Goal: Transaction & Acquisition: Download file/media

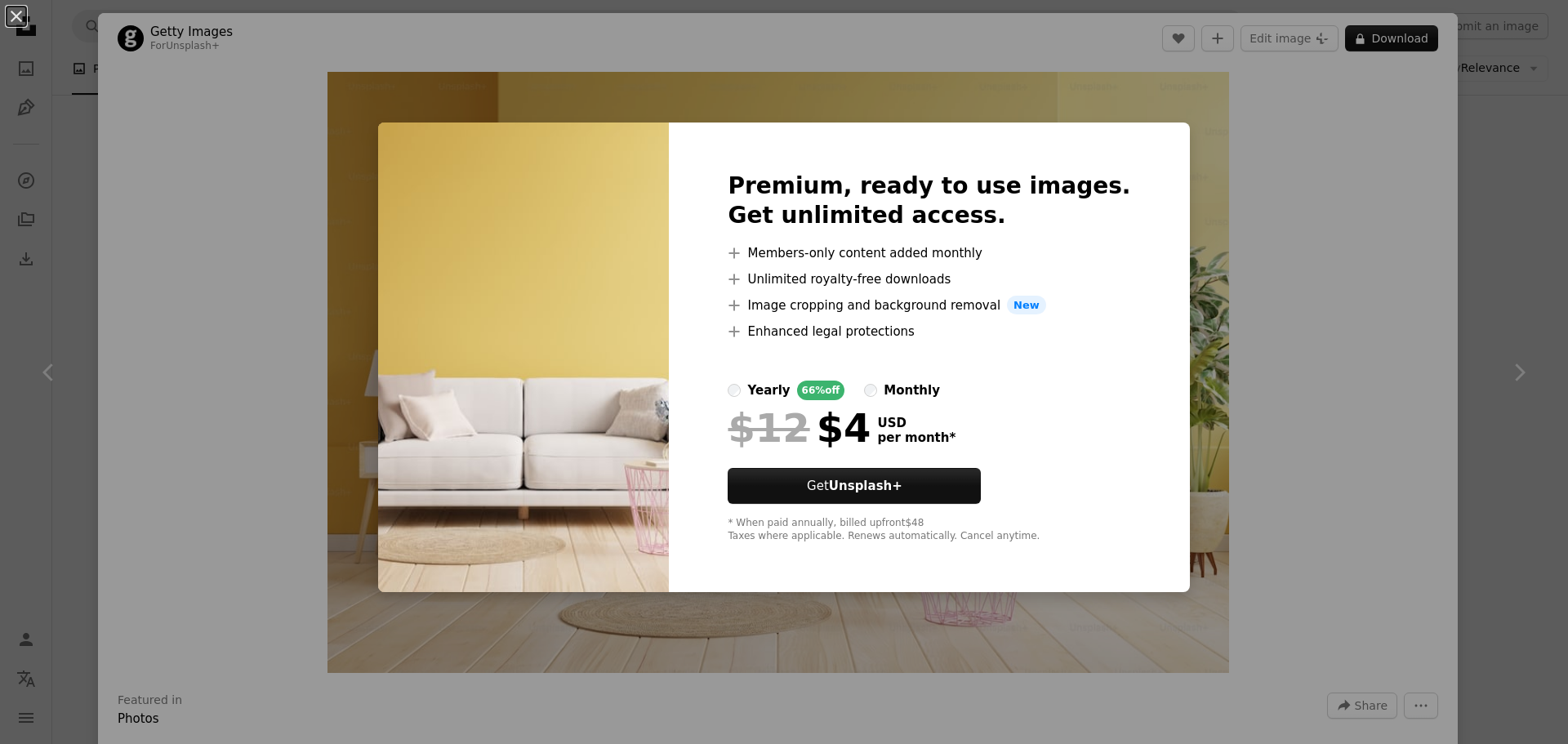
scroll to position [1796, 0]
click at [1274, 272] on div "An X shape Premium, ready to use images. Get unlimited access. A plus sign Memb…" at bounding box center [784, 372] width 1568 height 744
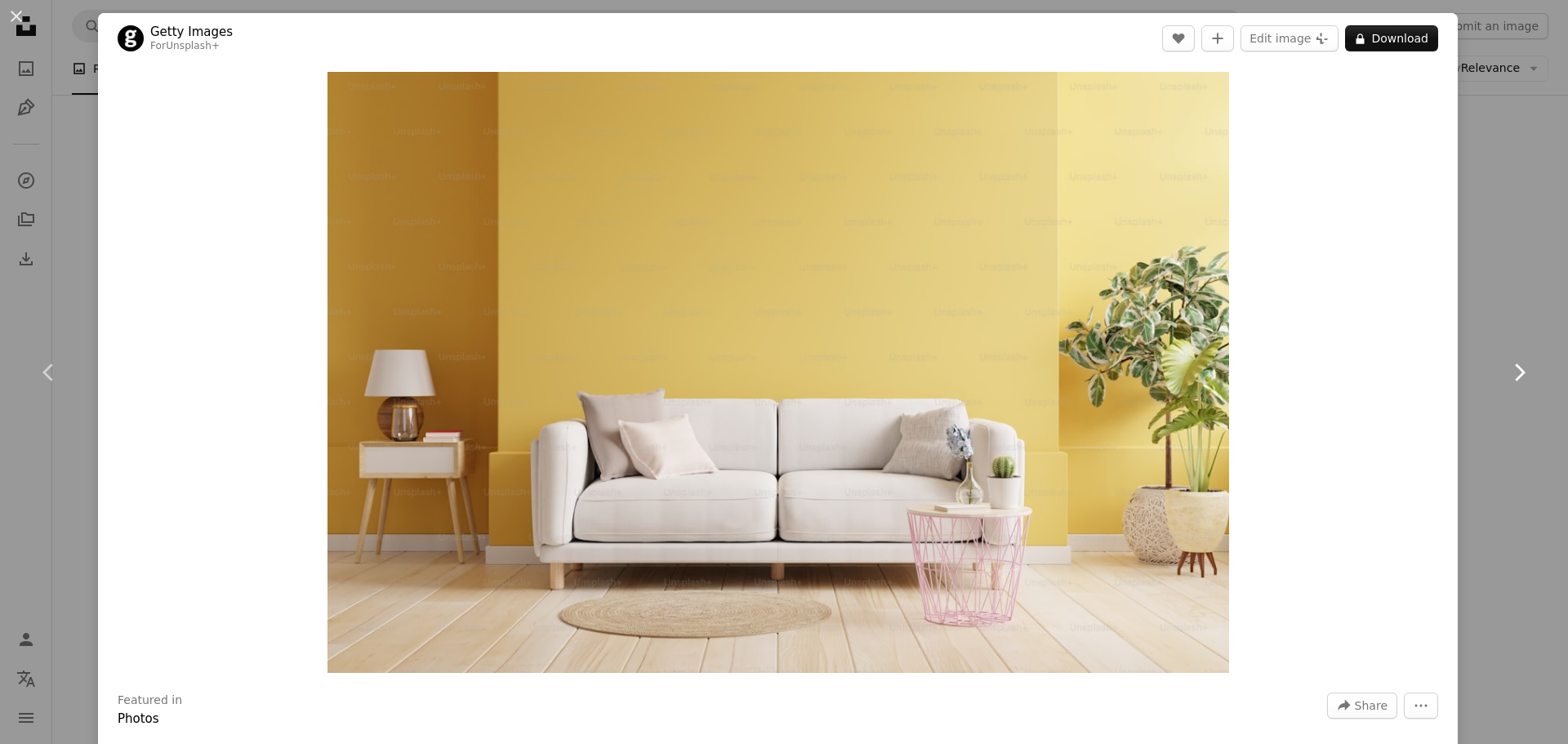
click at [1514, 370] on icon at bounding box center [1519, 372] width 10 height 18
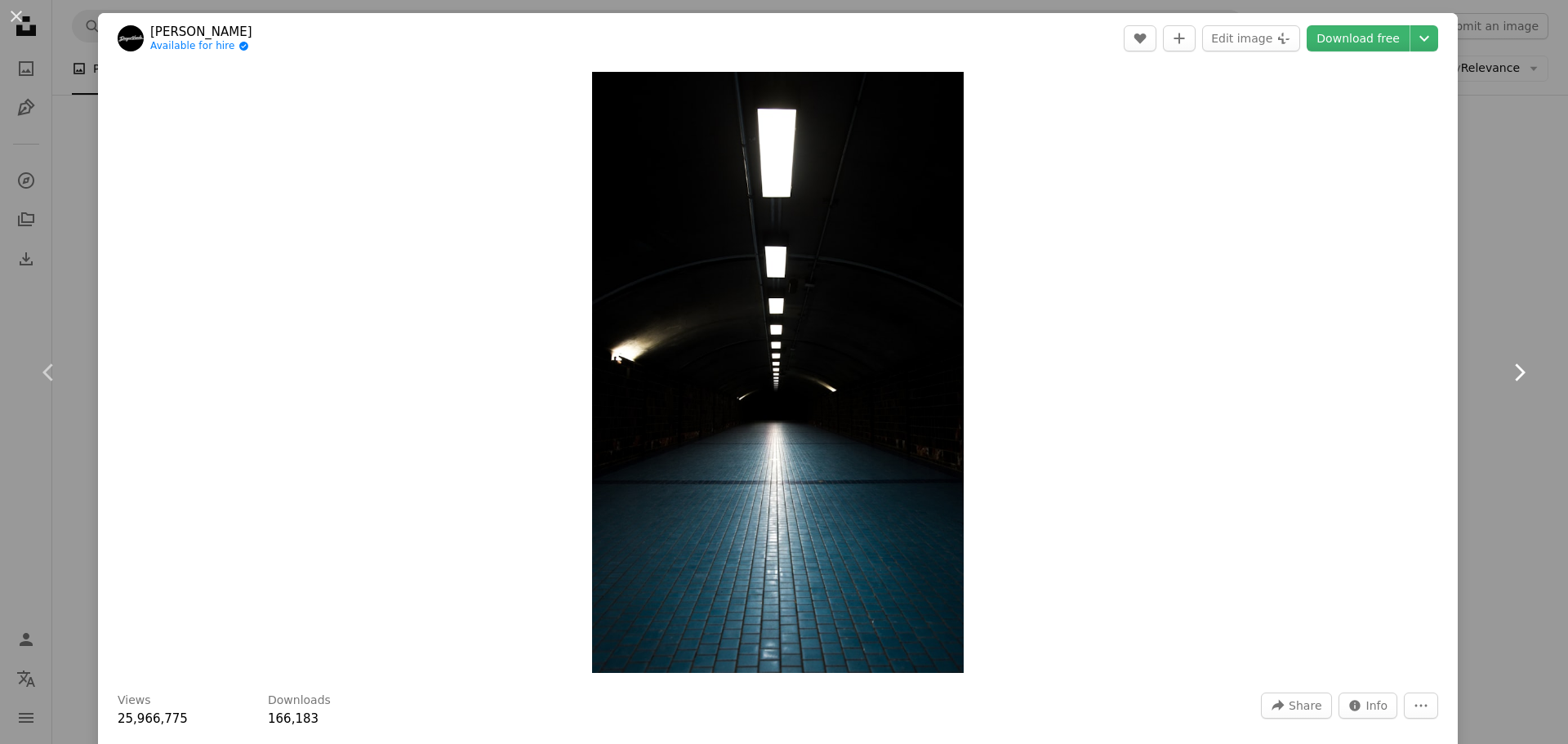
click at [1514, 370] on icon at bounding box center [1519, 372] width 10 height 18
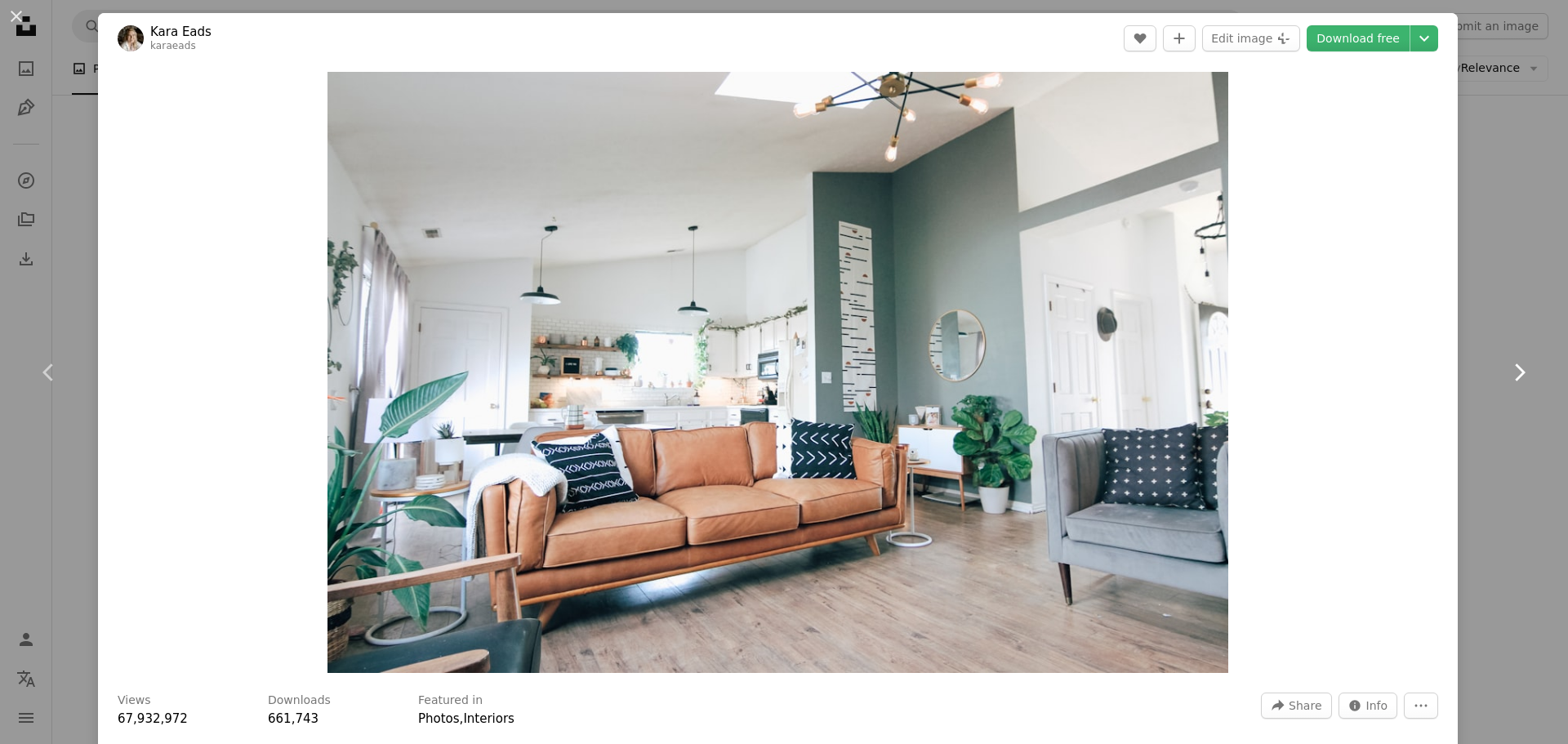
click at [1514, 370] on icon at bounding box center [1519, 372] width 10 height 18
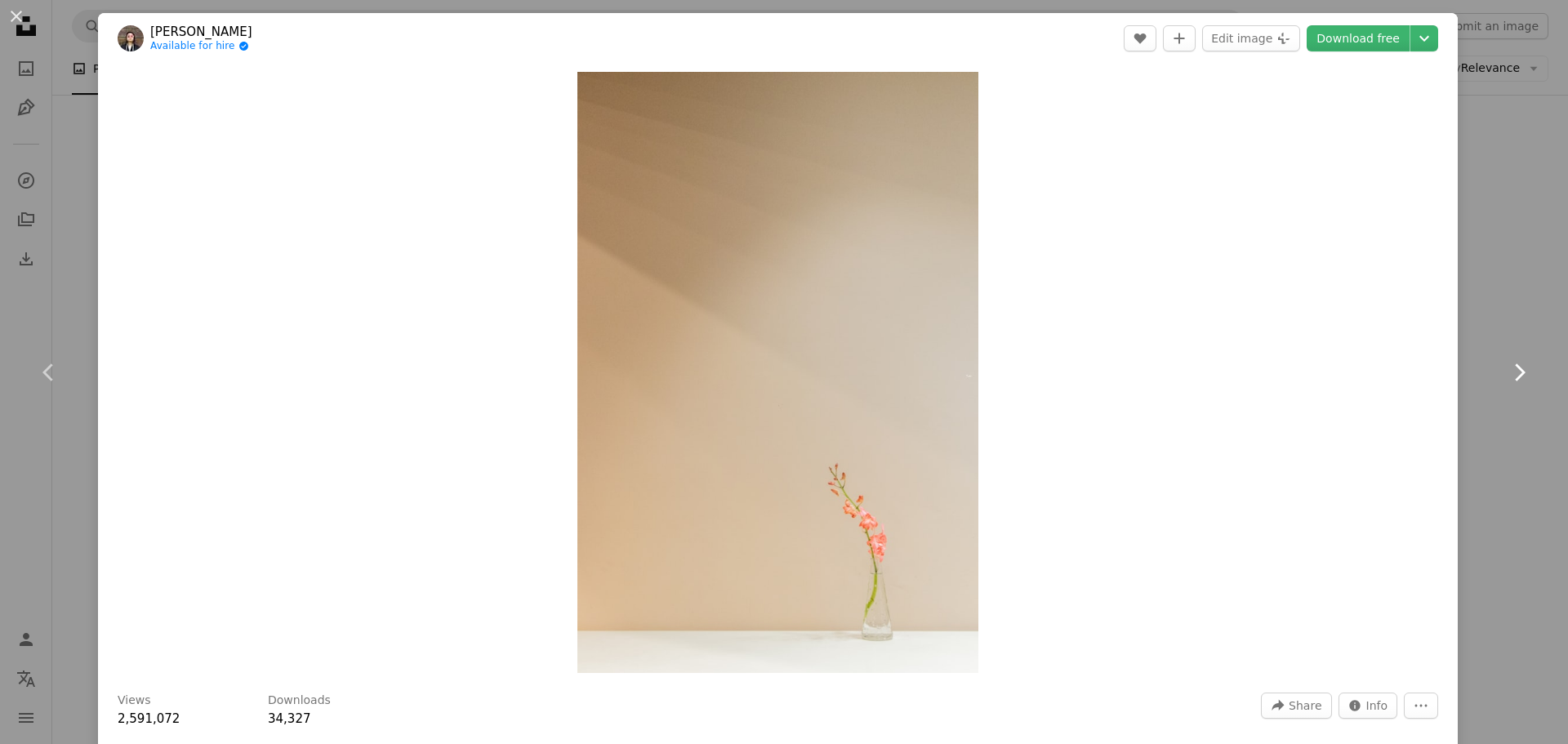
click at [1514, 370] on icon at bounding box center [1519, 372] width 10 height 18
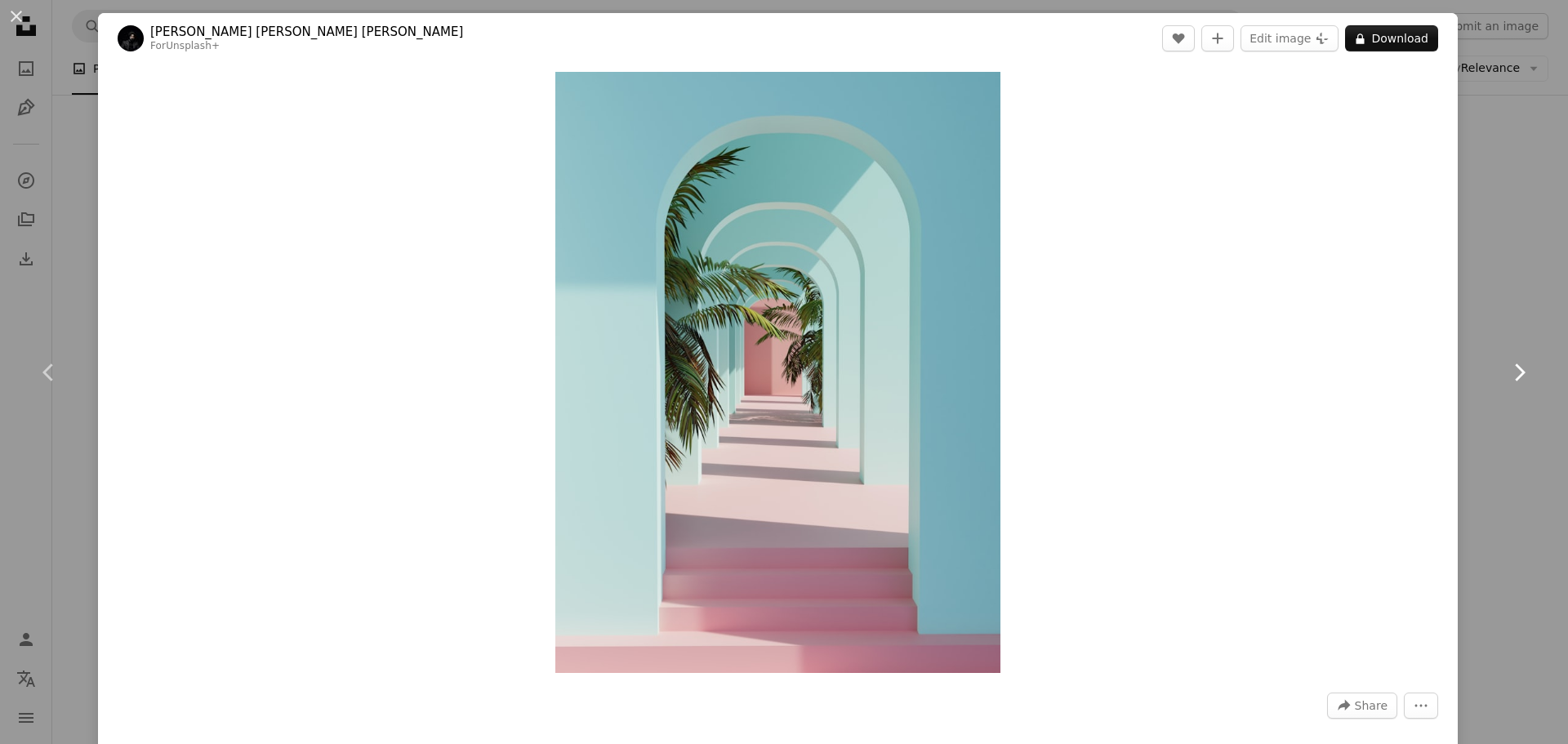
click at [1514, 370] on icon at bounding box center [1519, 372] width 10 height 18
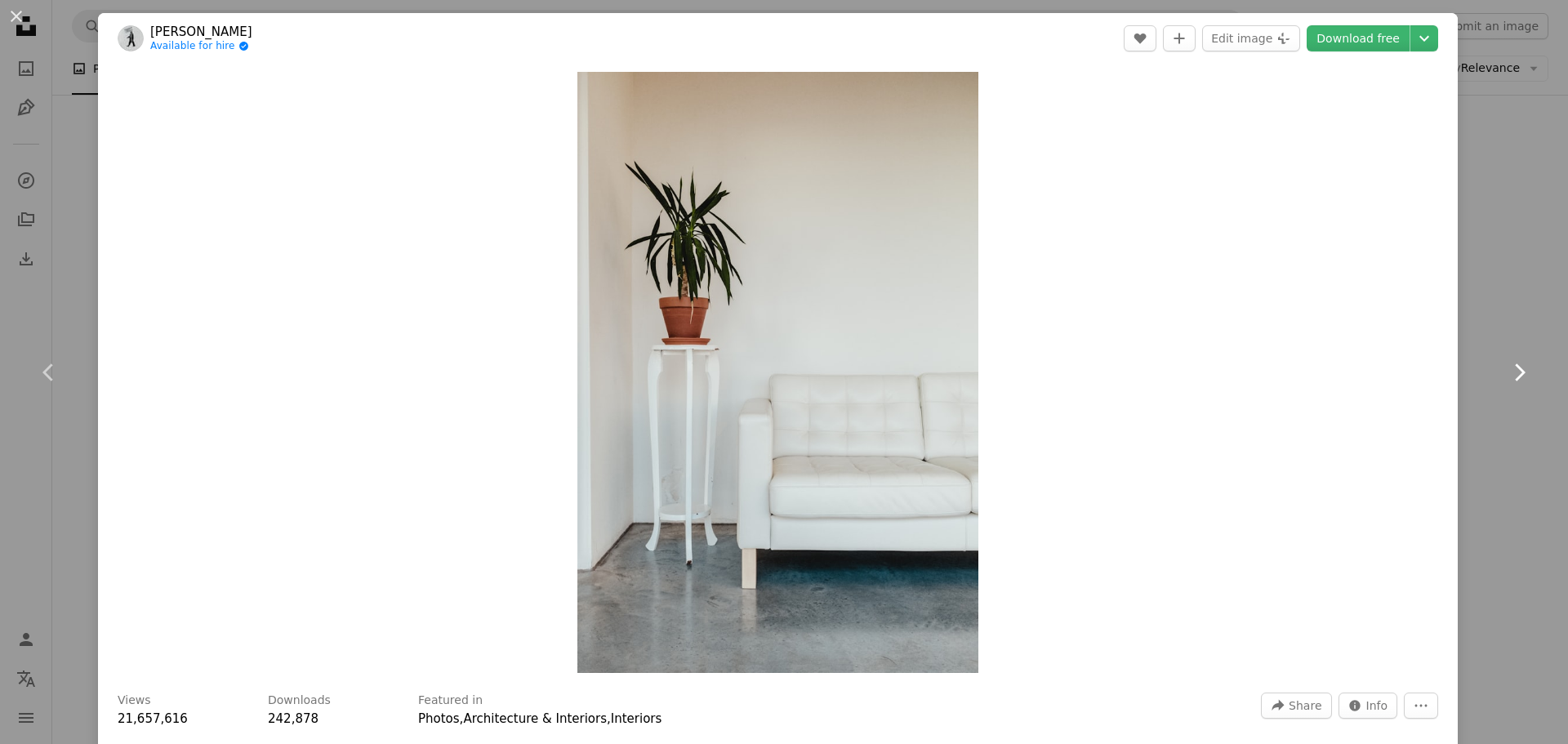
click at [1514, 370] on icon at bounding box center [1519, 372] width 10 height 18
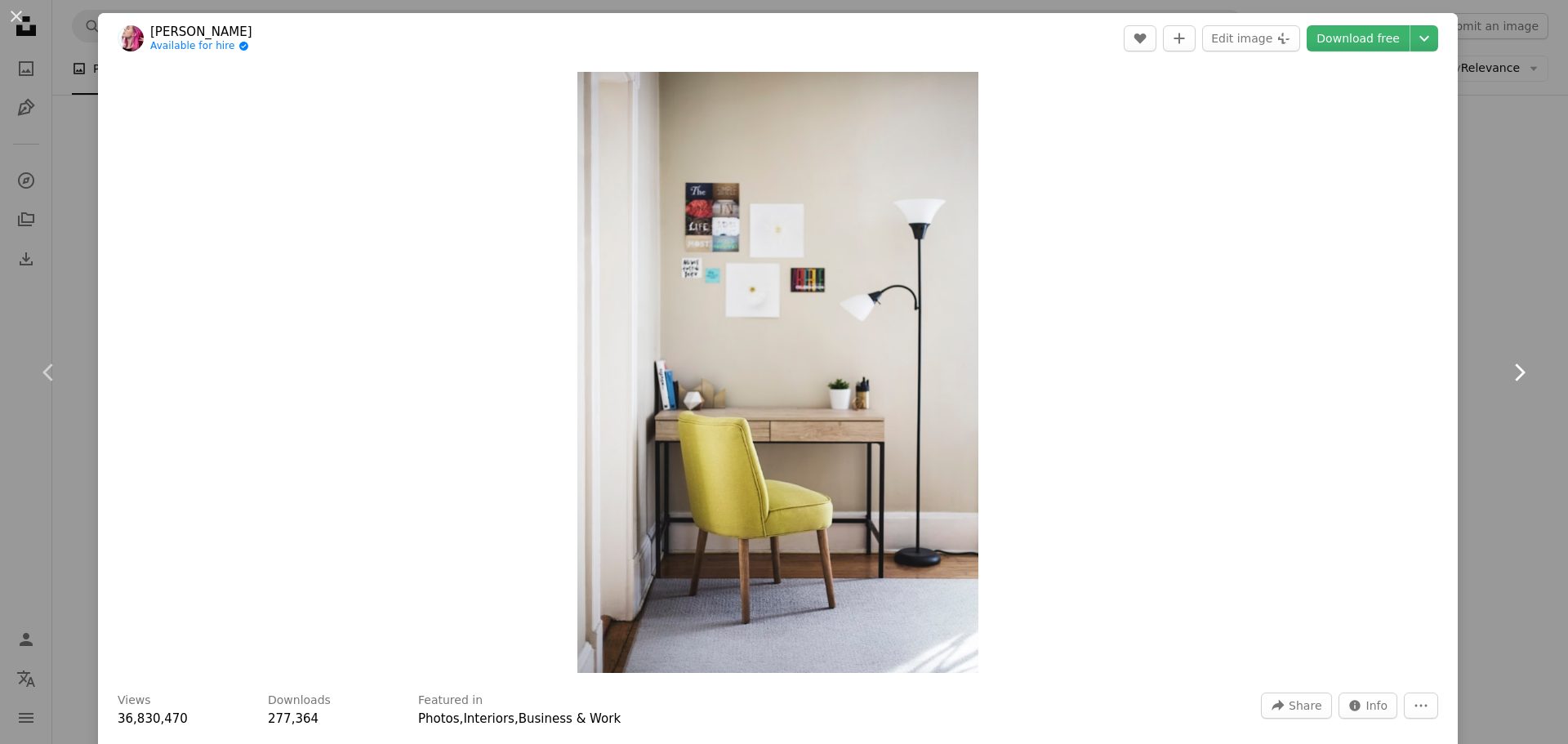
click at [1514, 370] on icon at bounding box center [1519, 372] width 10 height 18
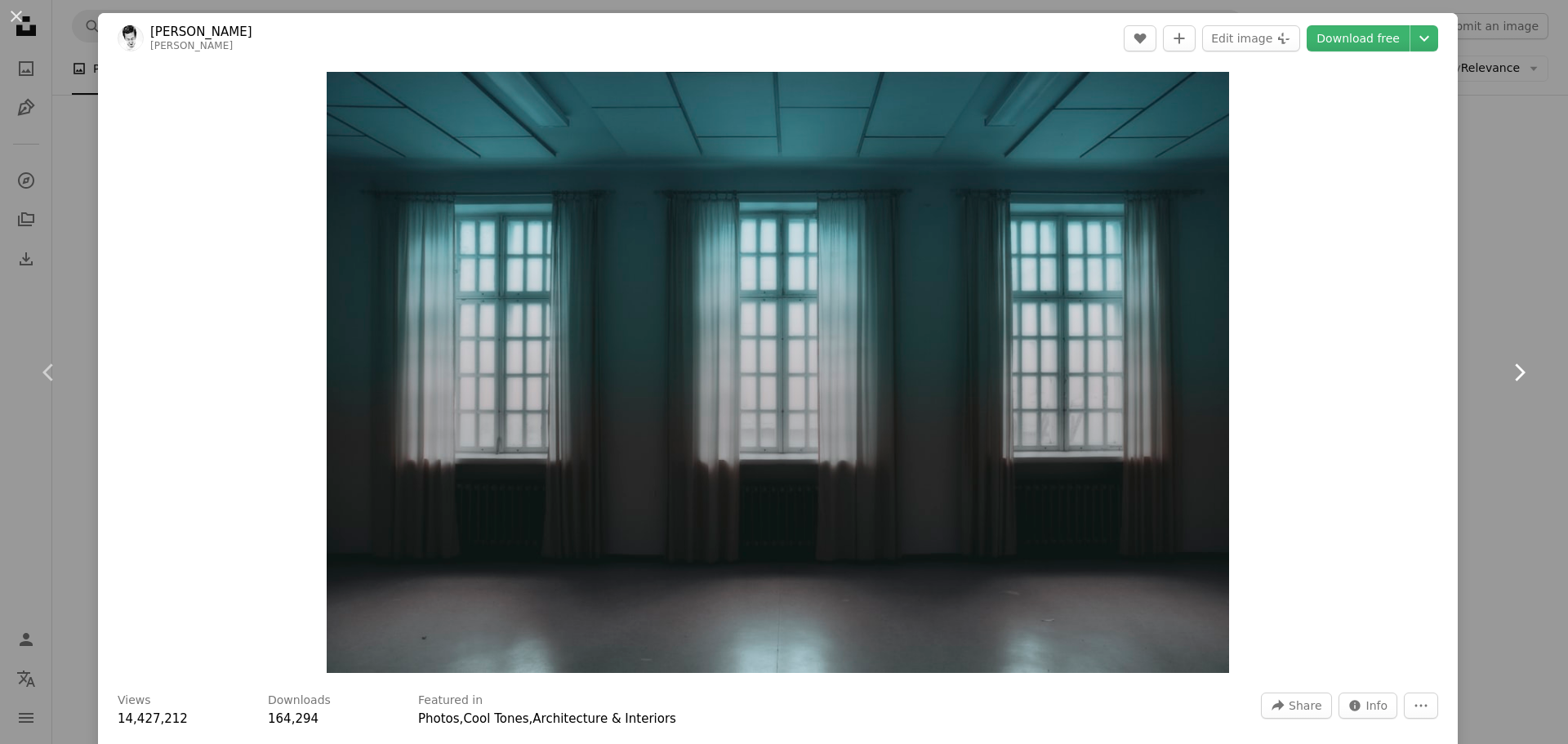
click at [1514, 370] on icon at bounding box center [1519, 372] width 10 height 18
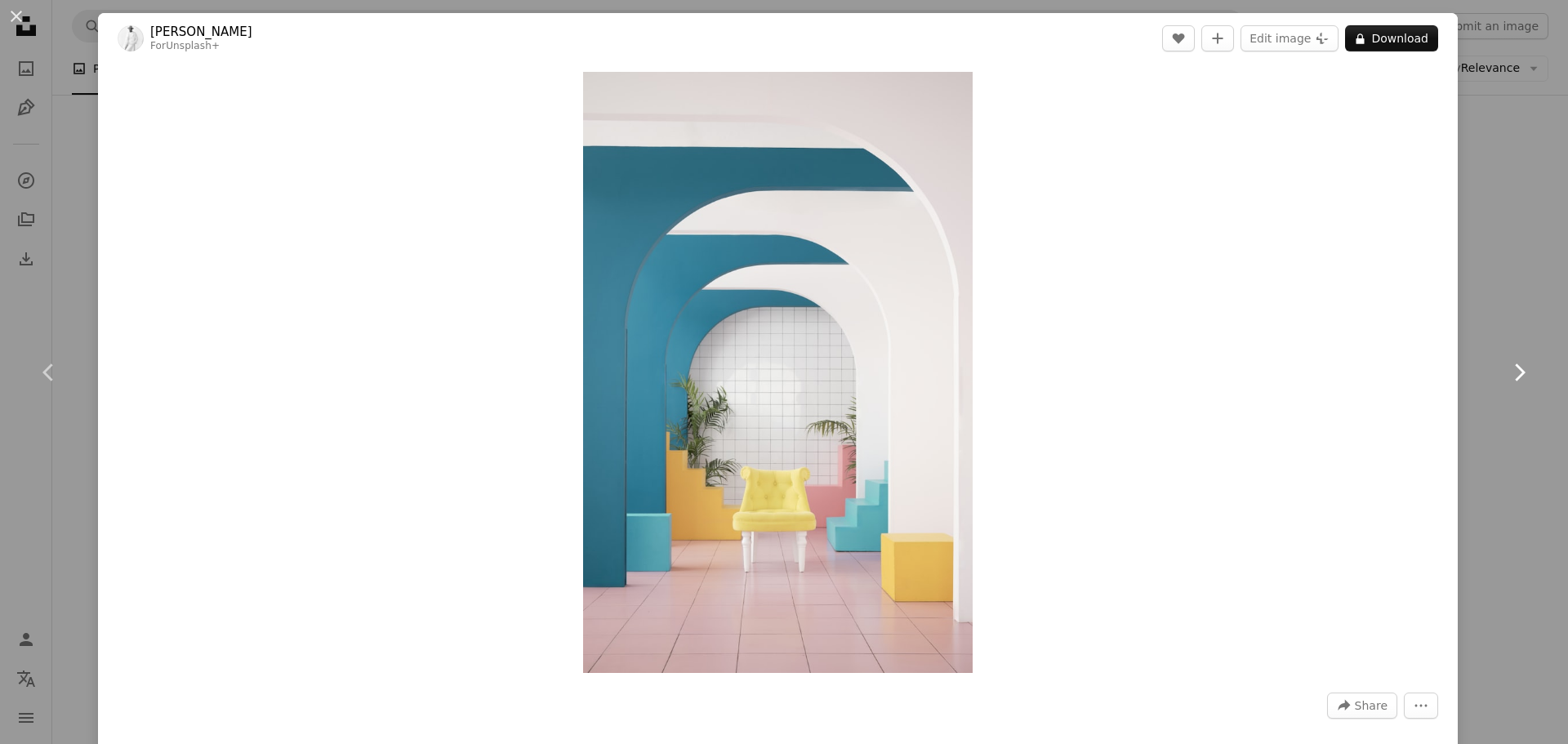
click at [1514, 370] on icon at bounding box center [1519, 372] width 10 height 18
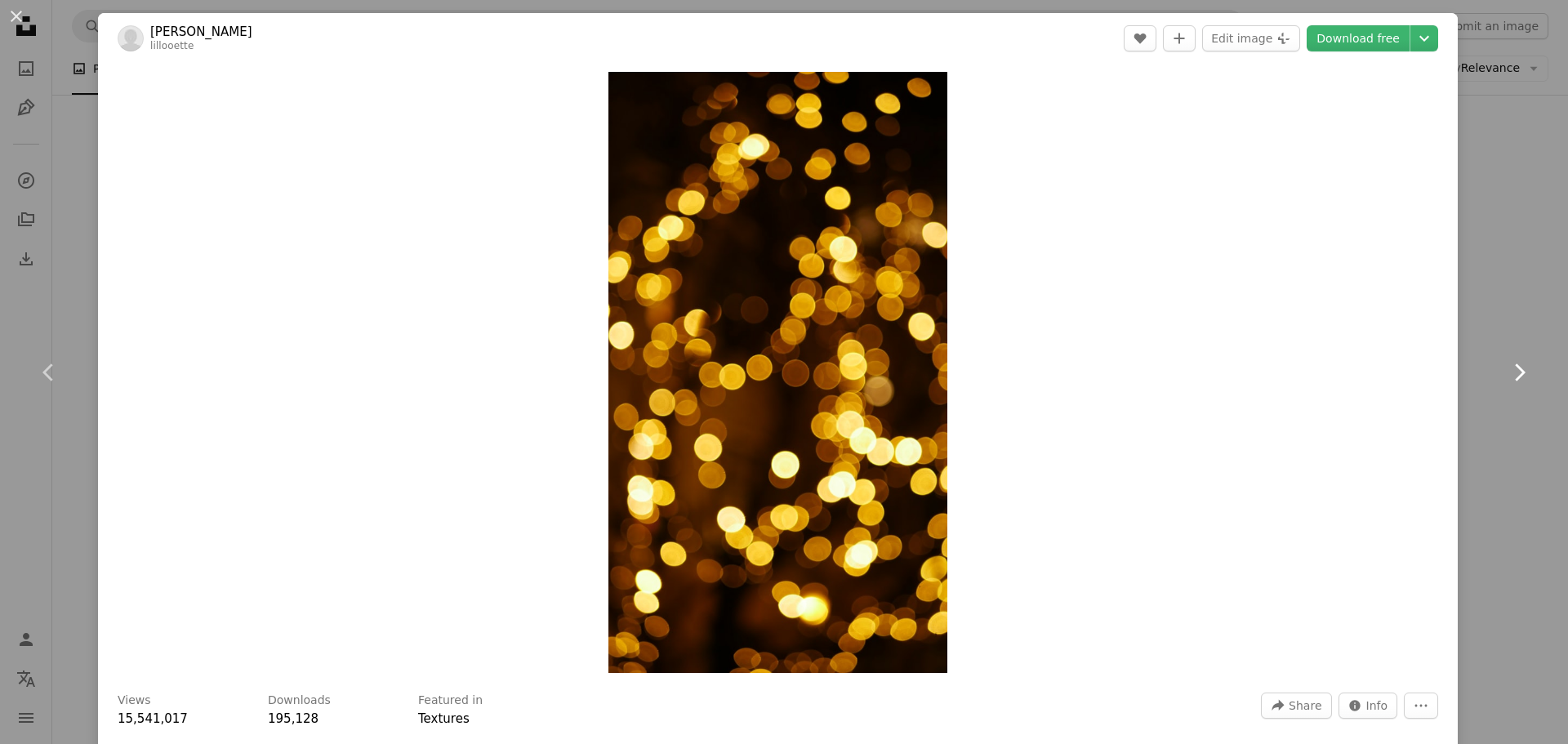
click at [1514, 370] on icon at bounding box center [1519, 372] width 10 height 18
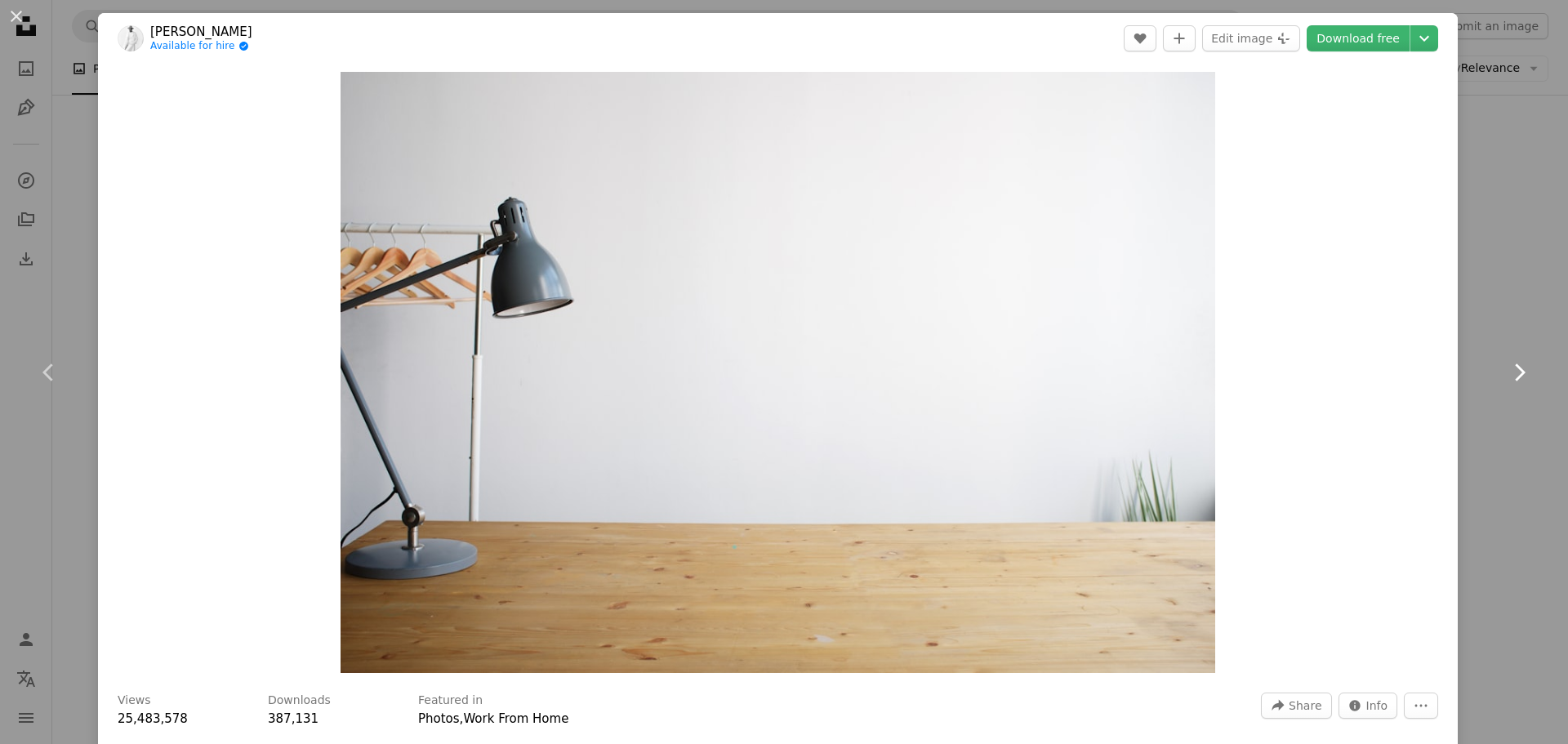
click at [1514, 370] on icon at bounding box center [1519, 372] width 10 height 18
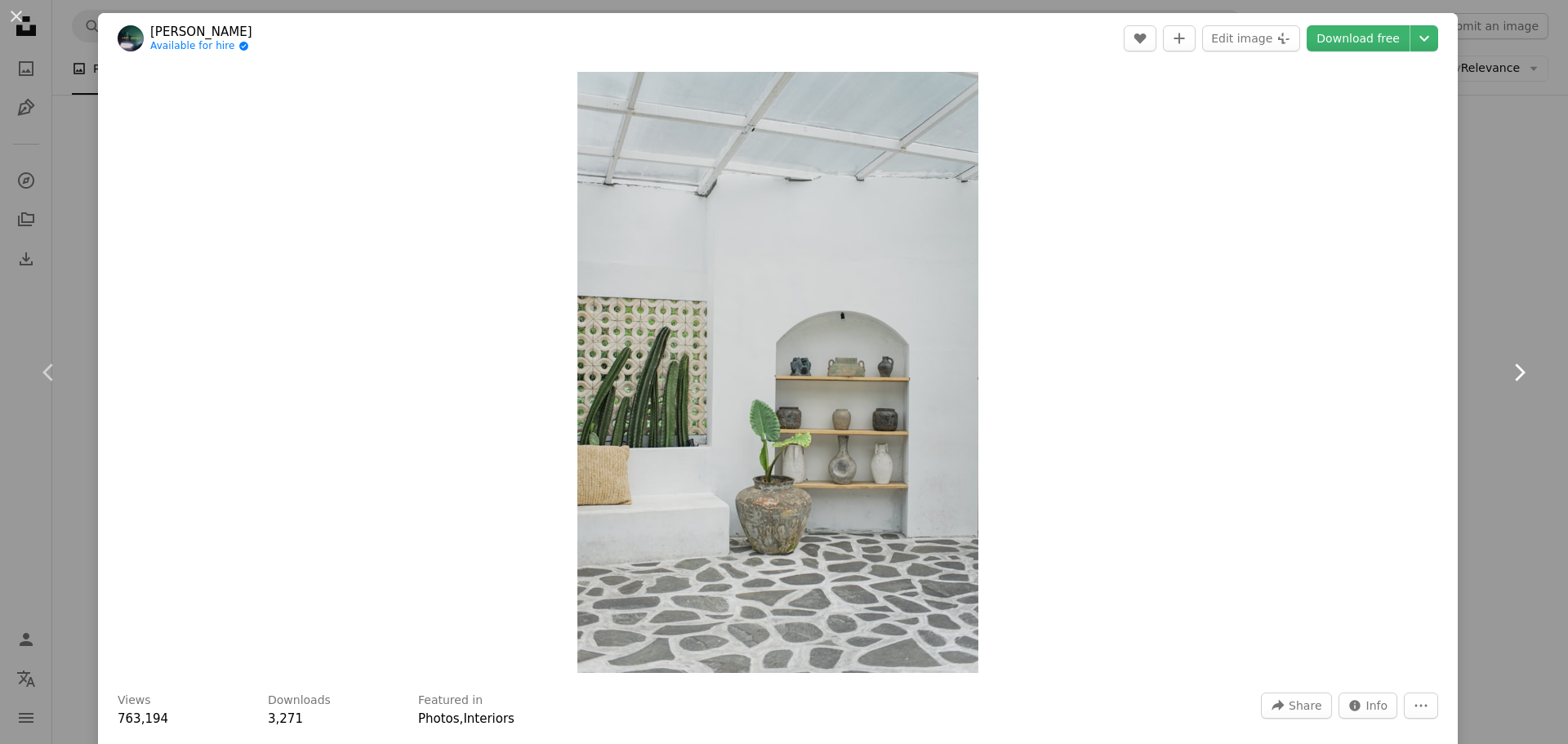
click at [1514, 370] on icon at bounding box center [1519, 372] width 10 height 18
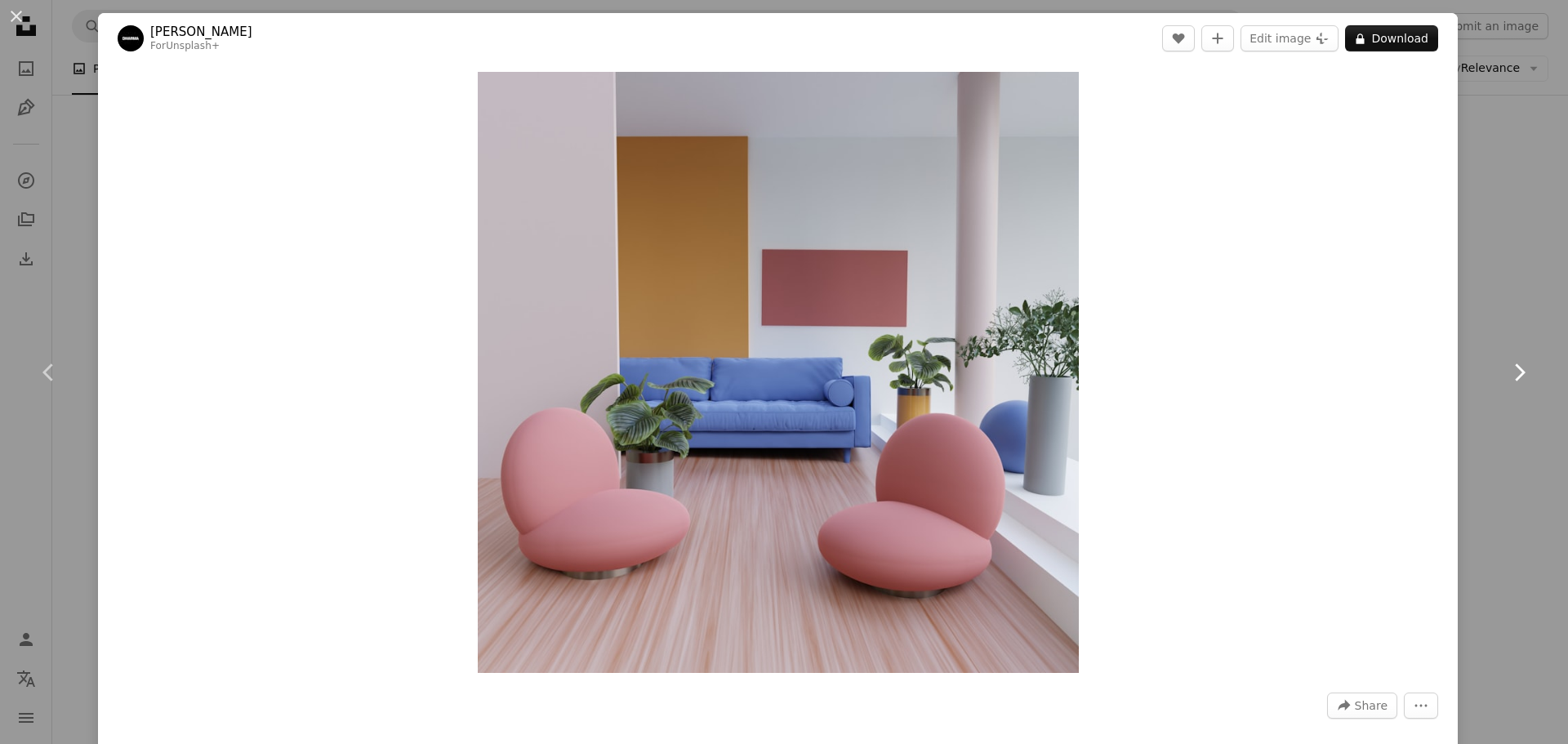
click at [1514, 370] on icon at bounding box center [1519, 372] width 10 height 18
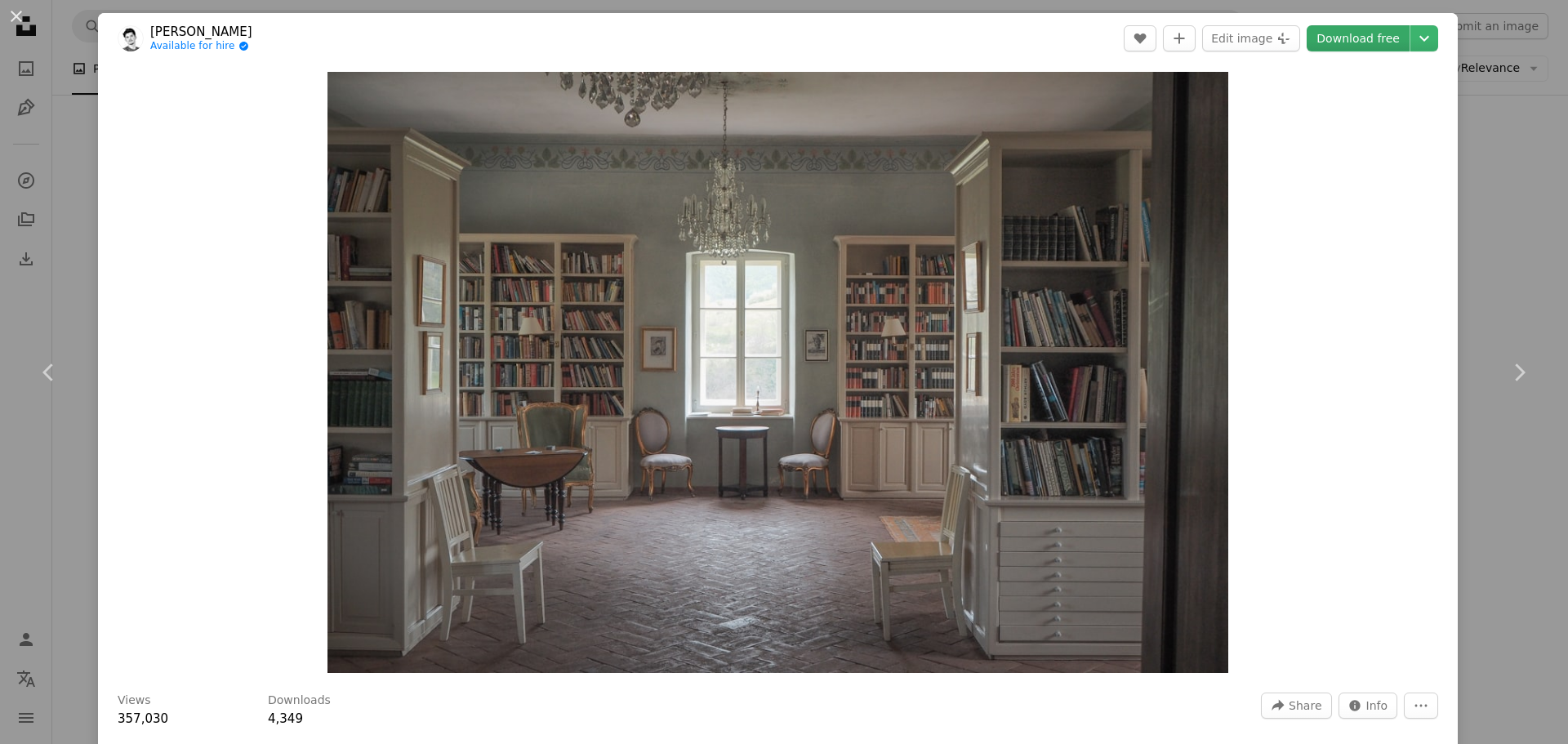
click at [1324, 41] on link "Download free" at bounding box center [1358, 38] width 103 height 26
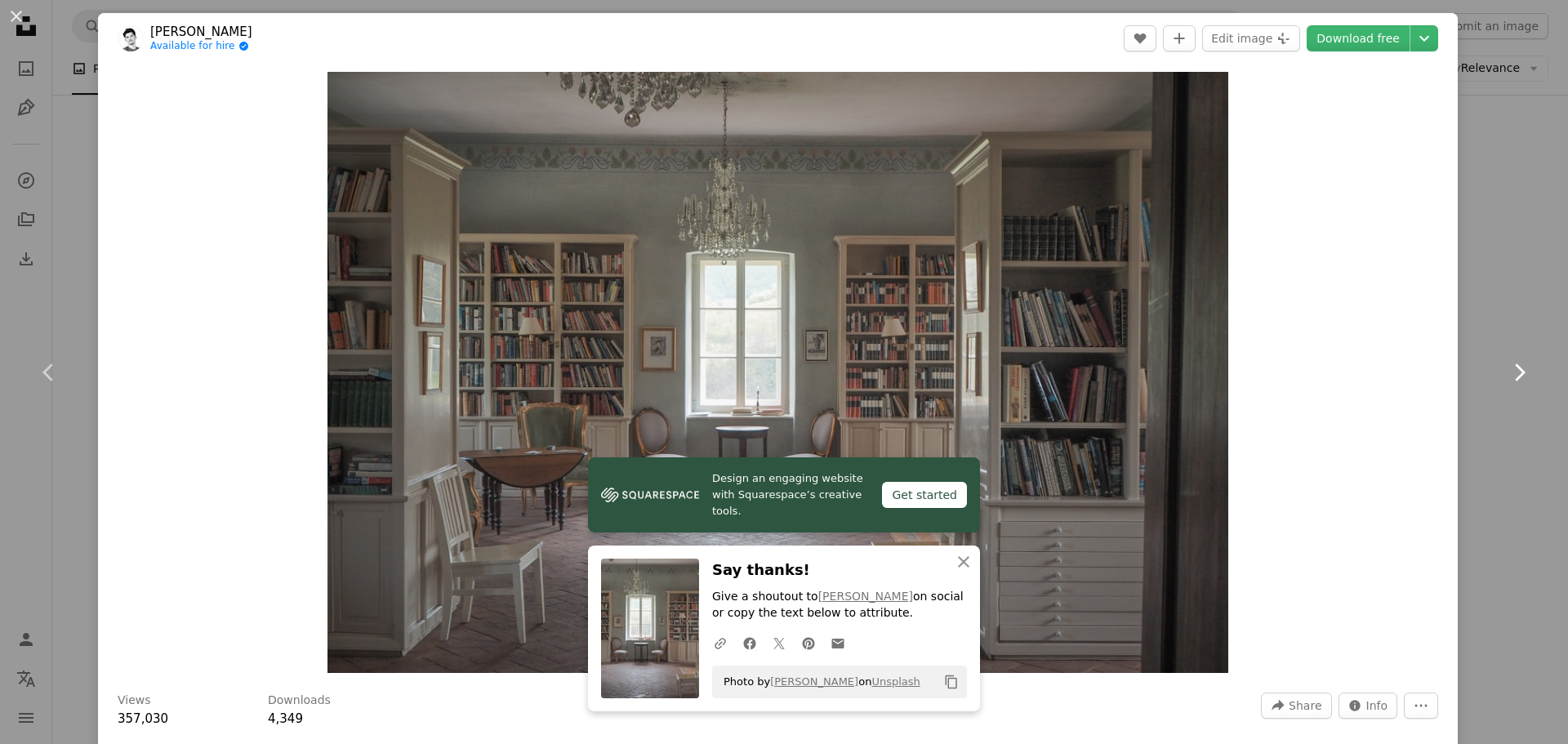
click at [1511, 360] on icon "Chevron right" at bounding box center [1519, 372] width 26 height 26
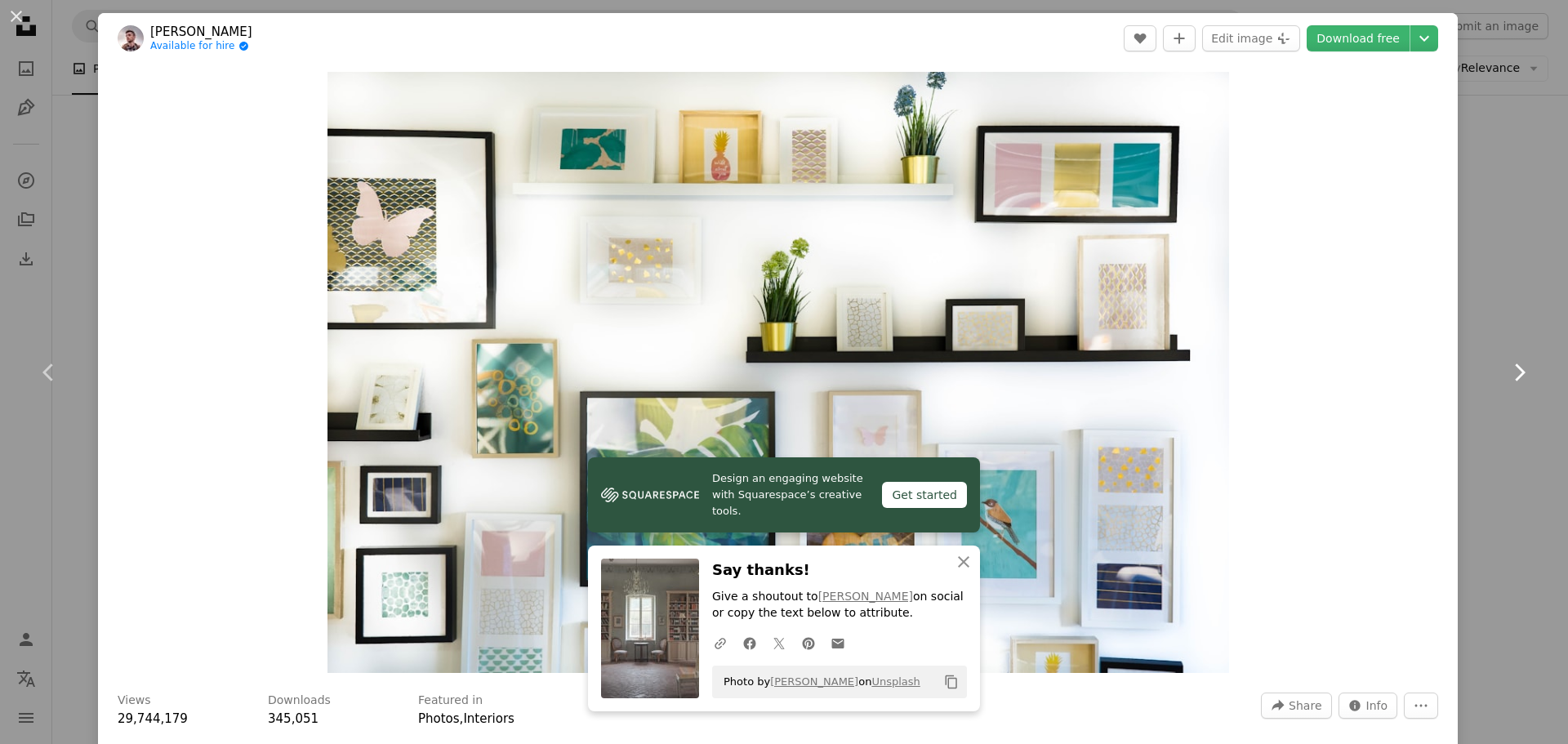
click at [1511, 360] on icon "Chevron right" at bounding box center [1519, 372] width 26 height 26
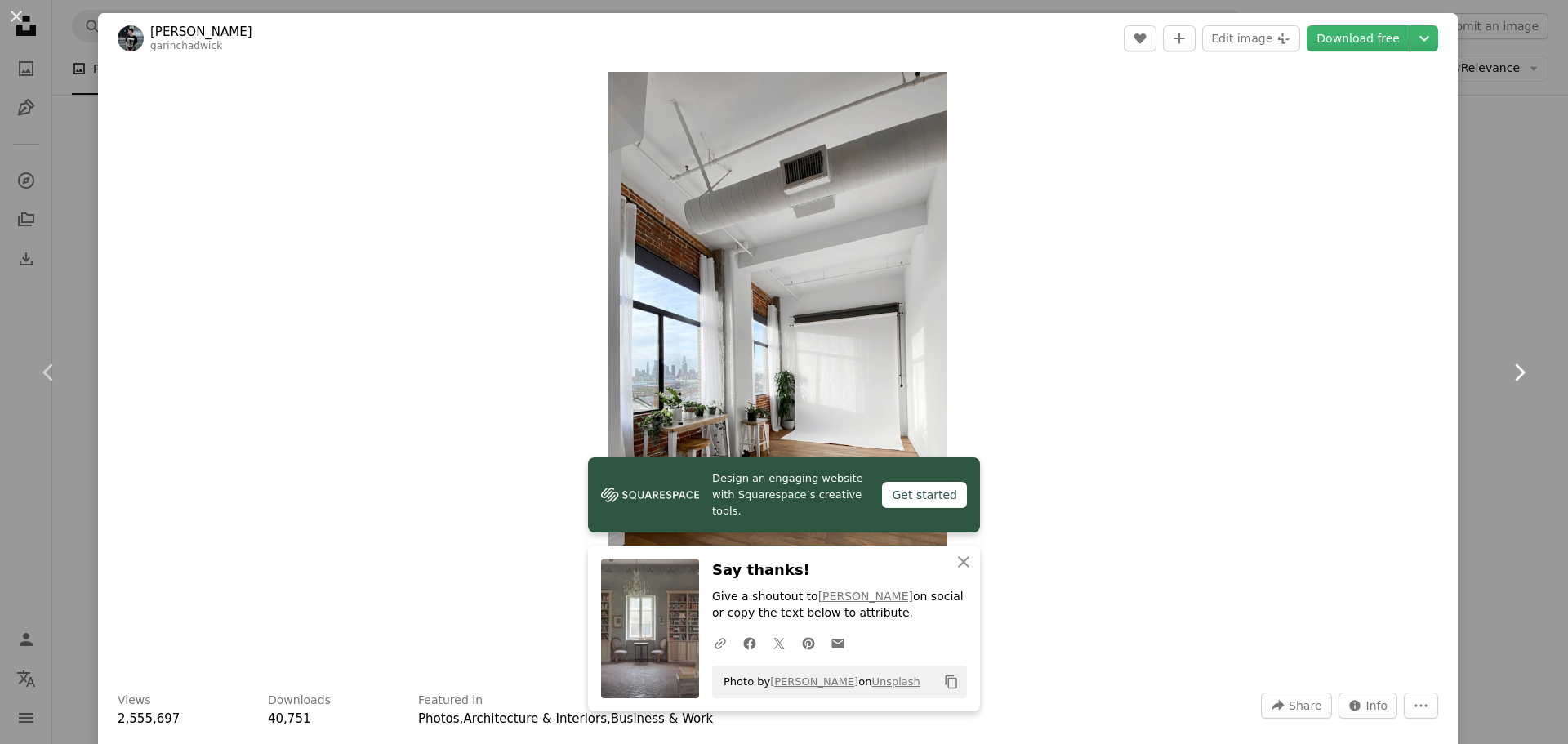
click at [1511, 360] on icon "Chevron right" at bounding box center [1519, 372] width 26 height 26
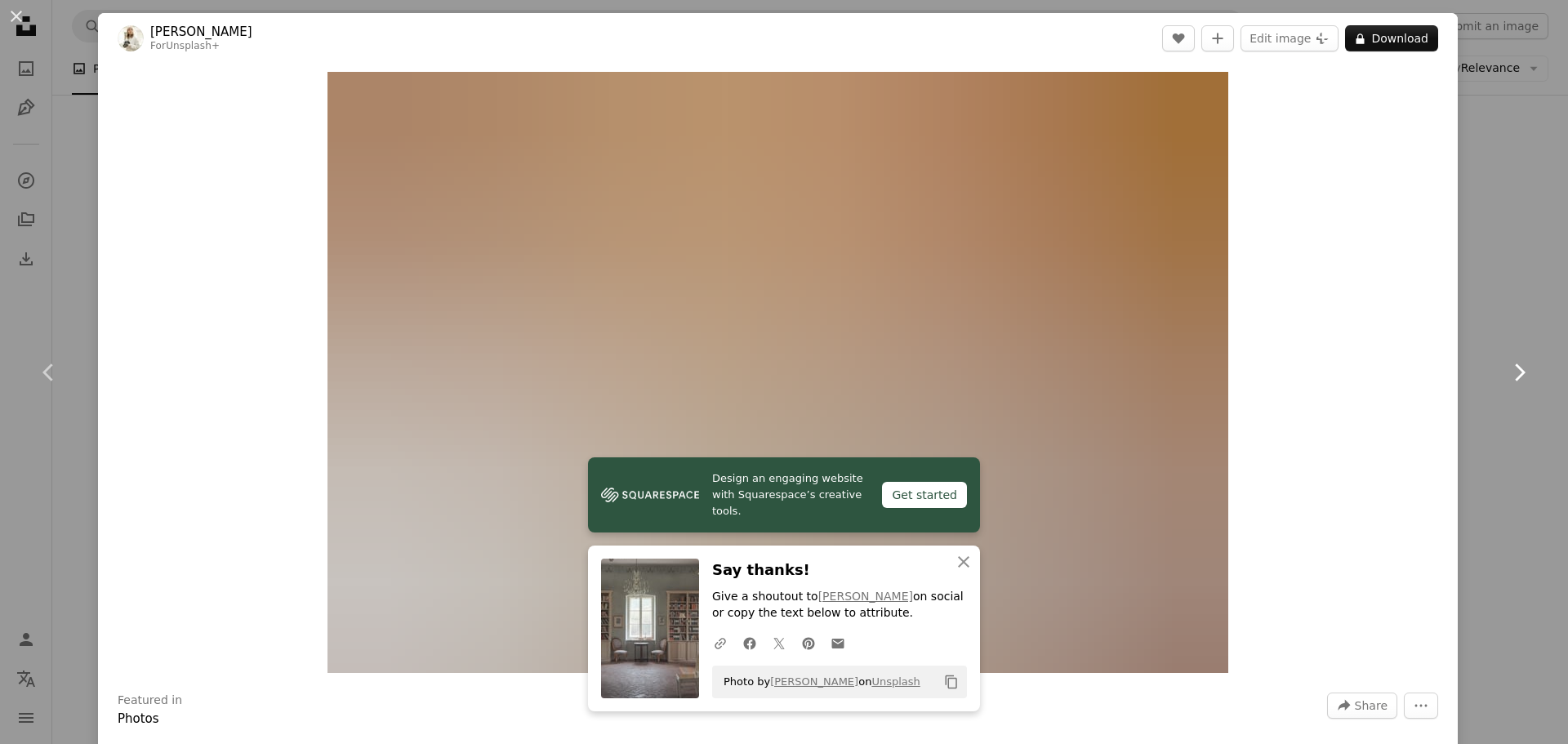
click at [1511, 360] on icon "Chevron right" at bounding box center [1519, 372] width 26 height 26
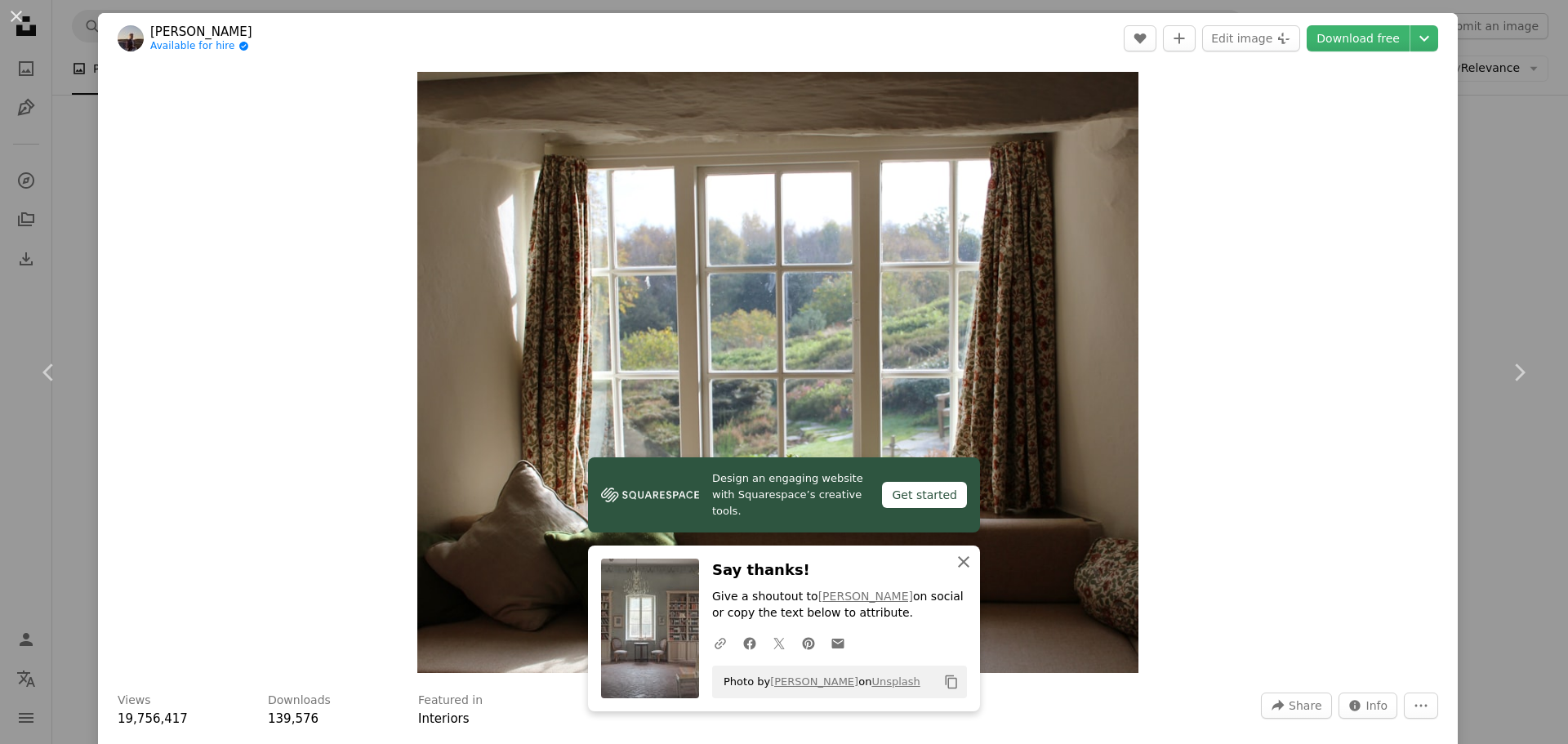
click at [962, 569] on icon "An X shape" at bounding box center [963, 561] width 19 height 19
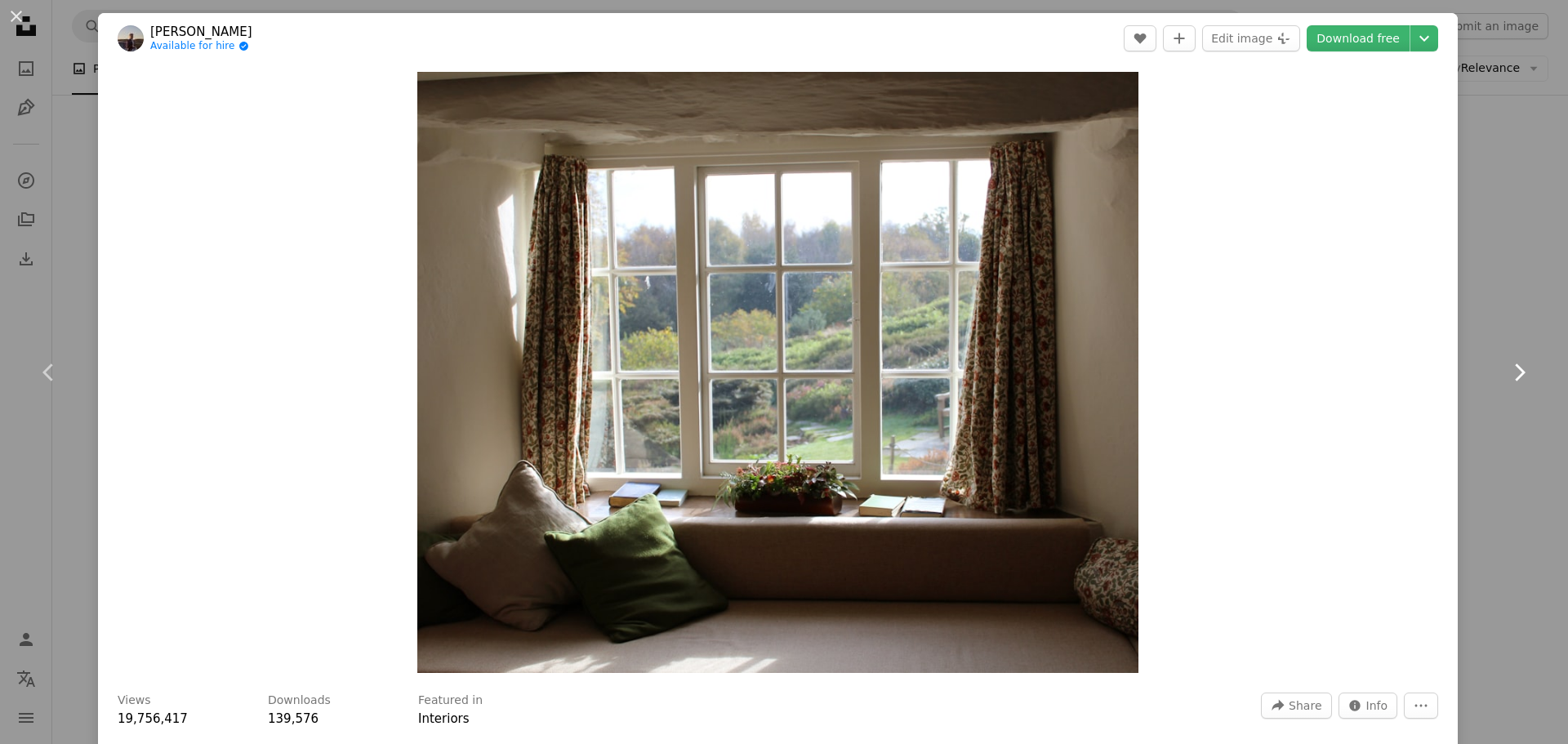
click at [1506, 377] on icon "Chevron right" at bounding box center [1519, 372] width 26 height 26
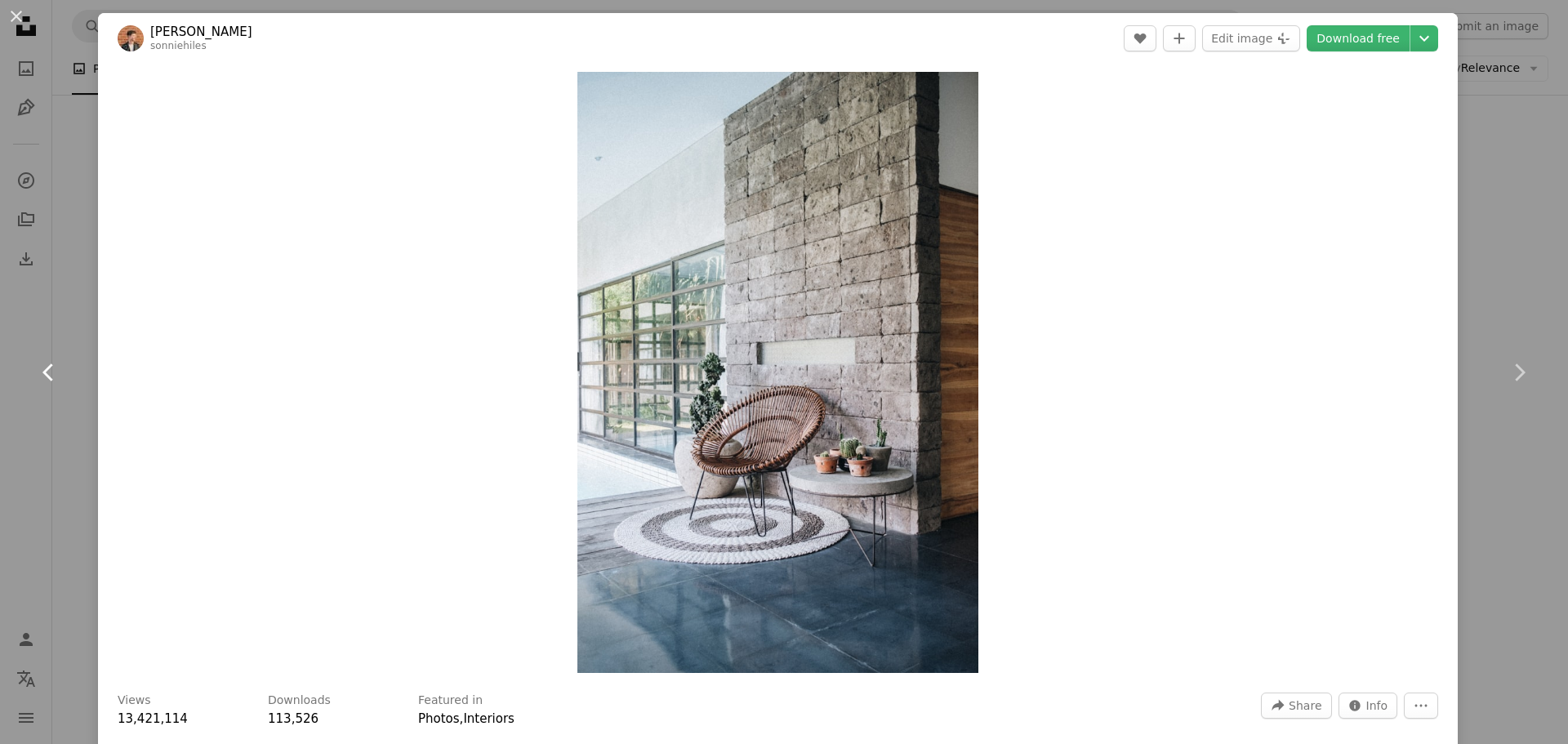
click at [47, 381] on icon "Chevron left" at bounding box center [49, 372] width 26 height 26
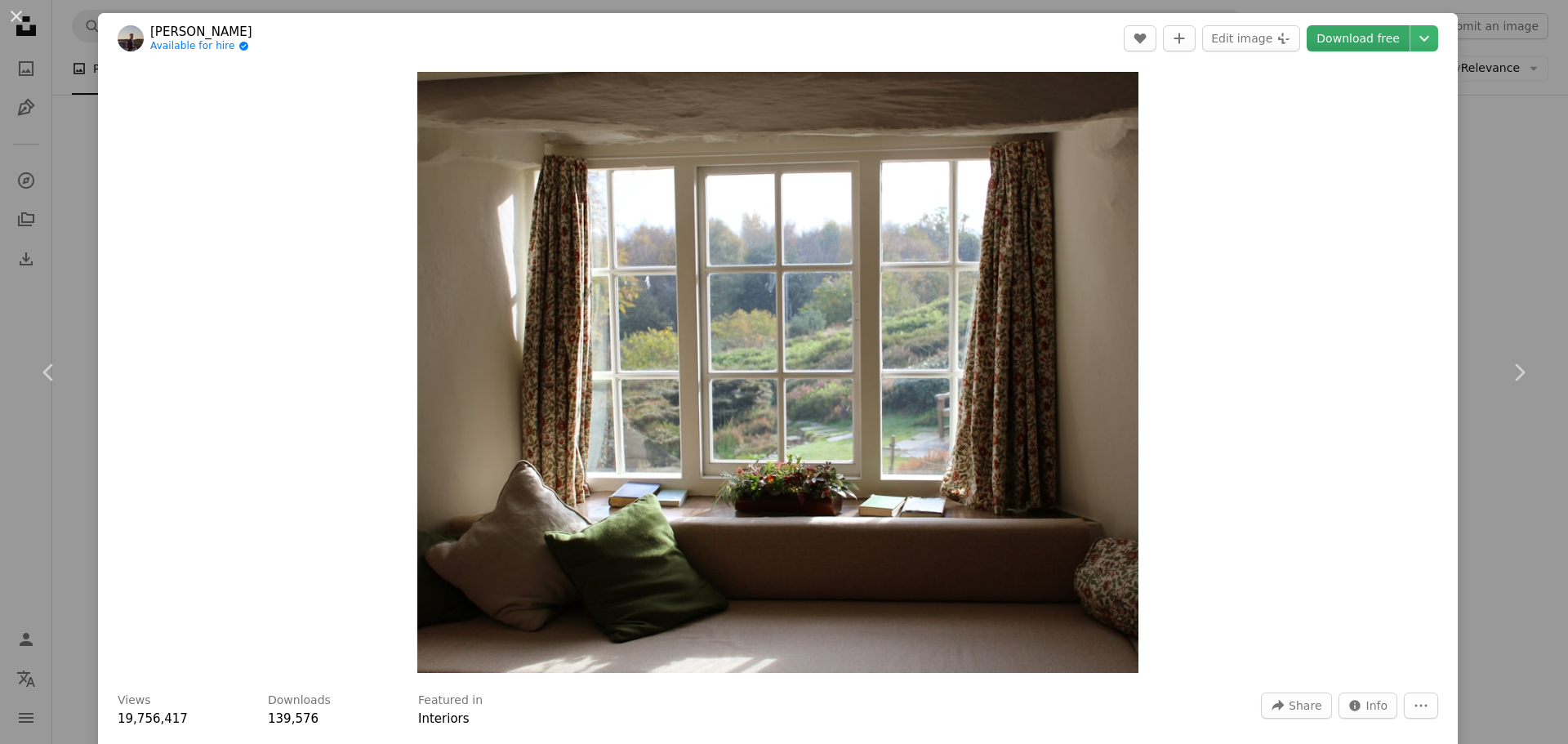
click at [1343, 51] on link "Download free" at bounding box center [1358, 38] width 103 height 26
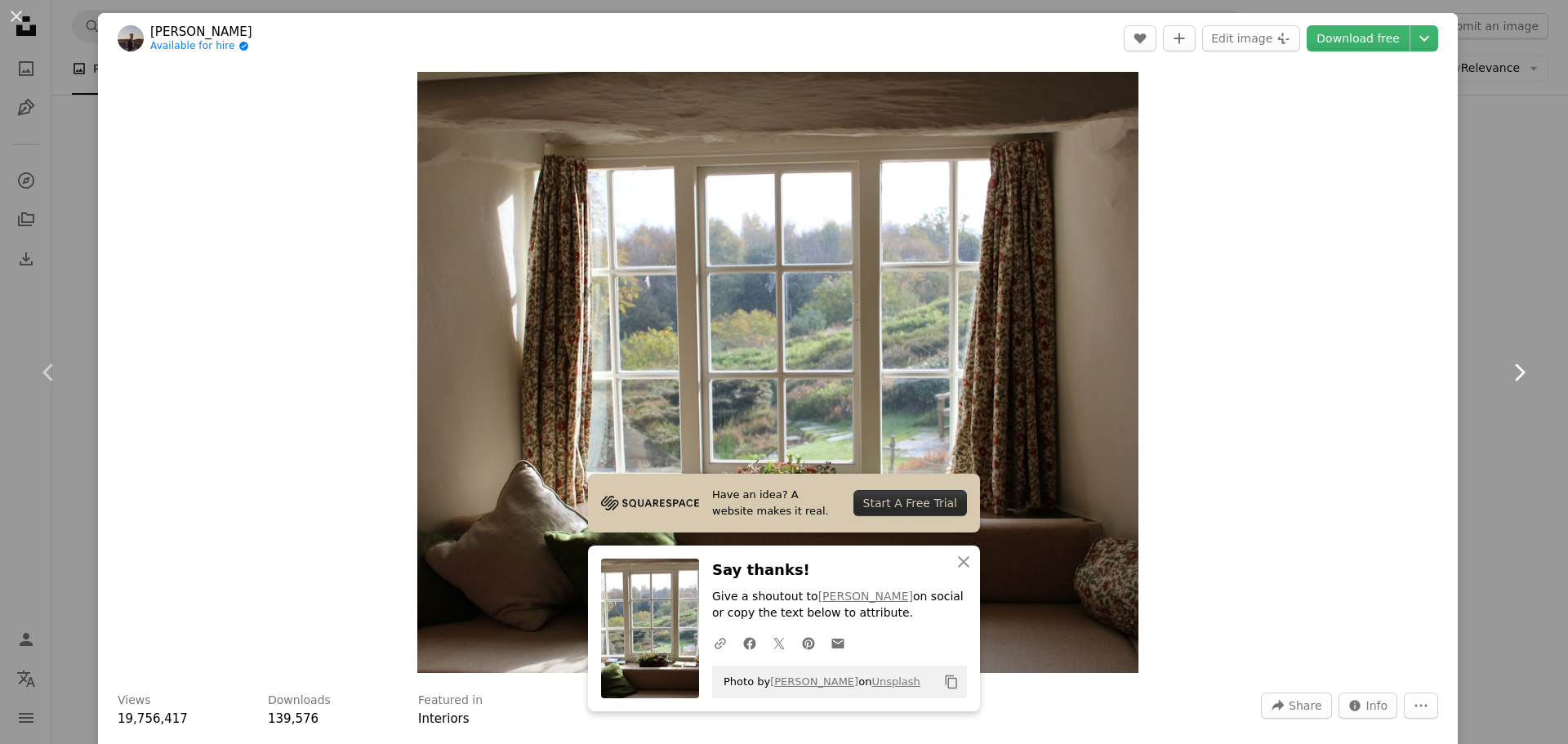
click at [1514, 374] on icon at bounding box center [1519, 372] width 10 height 18
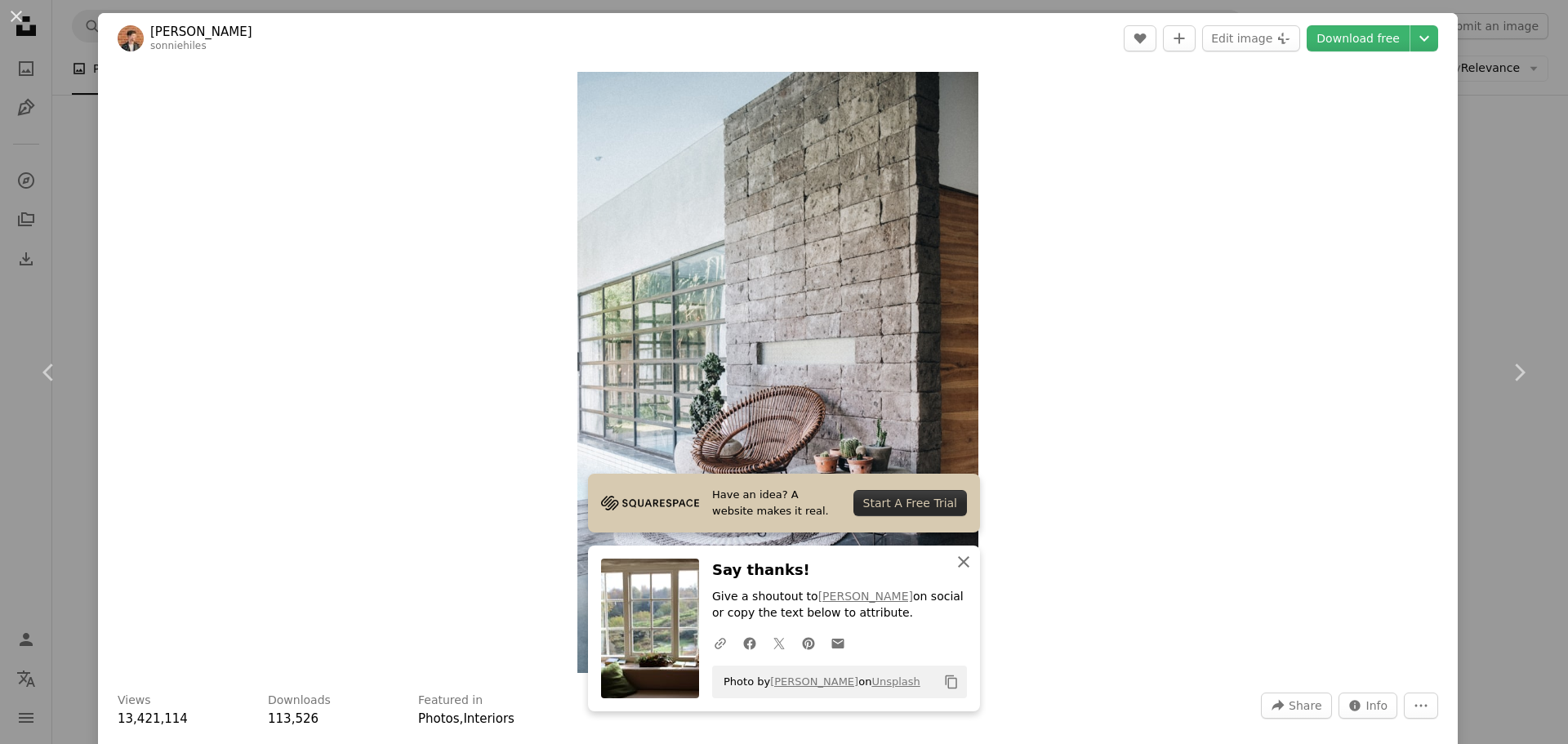
click at [954, 561] on icon "An X shape" at bounding box center [963, 561] width 19 height 19
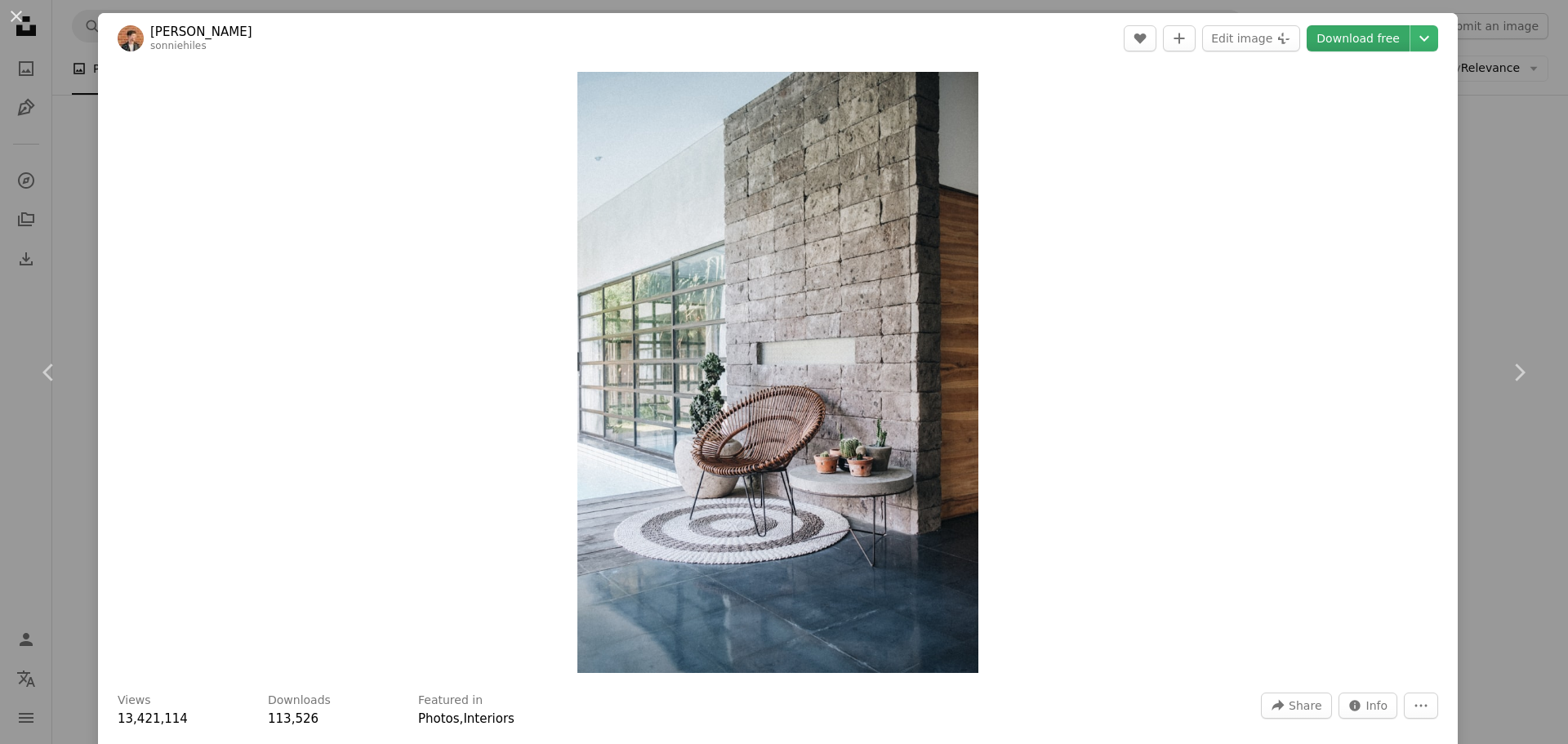
click at [1375, 43] on link "Download free" at bounding box center [1358, 38] width 103 height 26
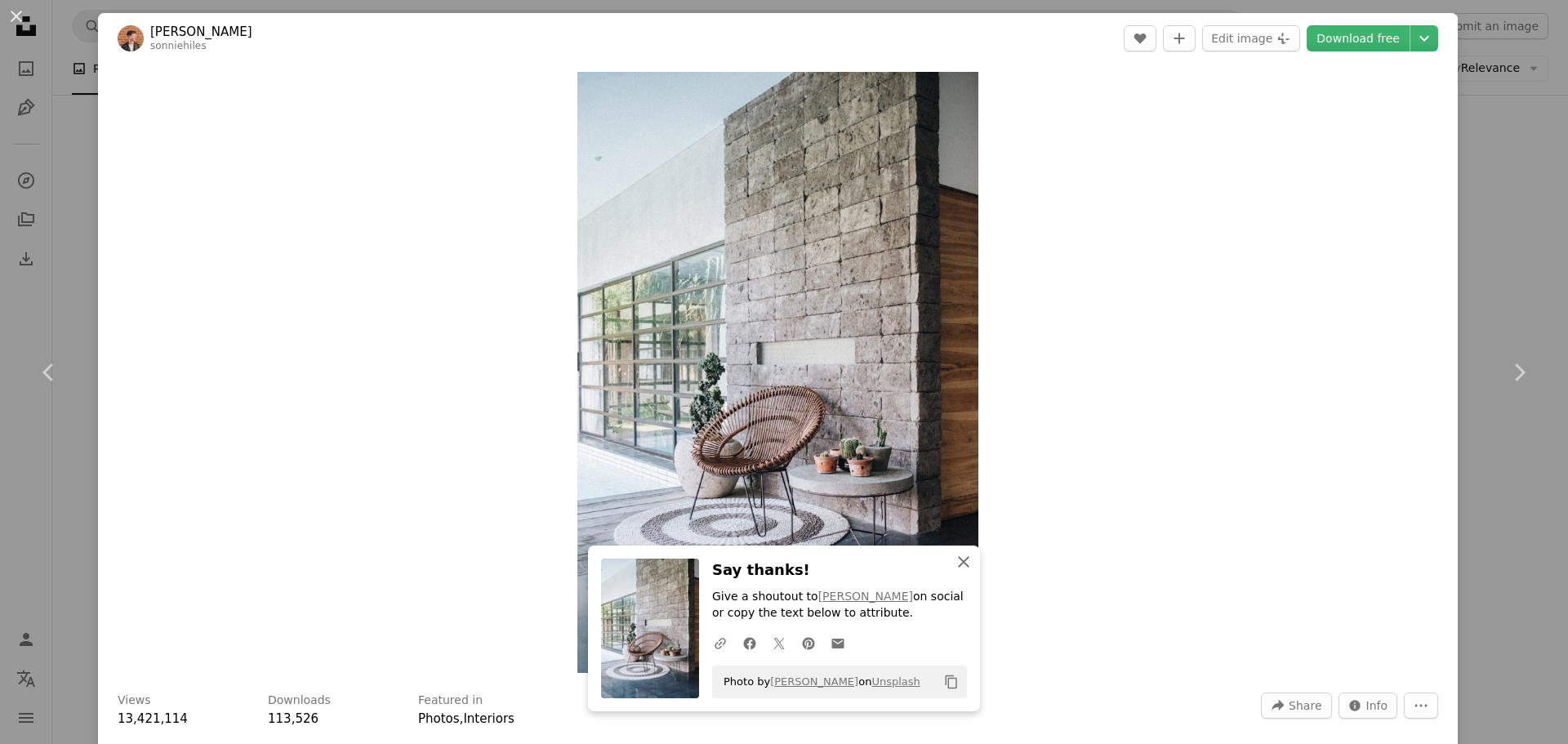
click at [959, 561] on icon "An X shape" at bounding box center [963, 561] width 19 height 19
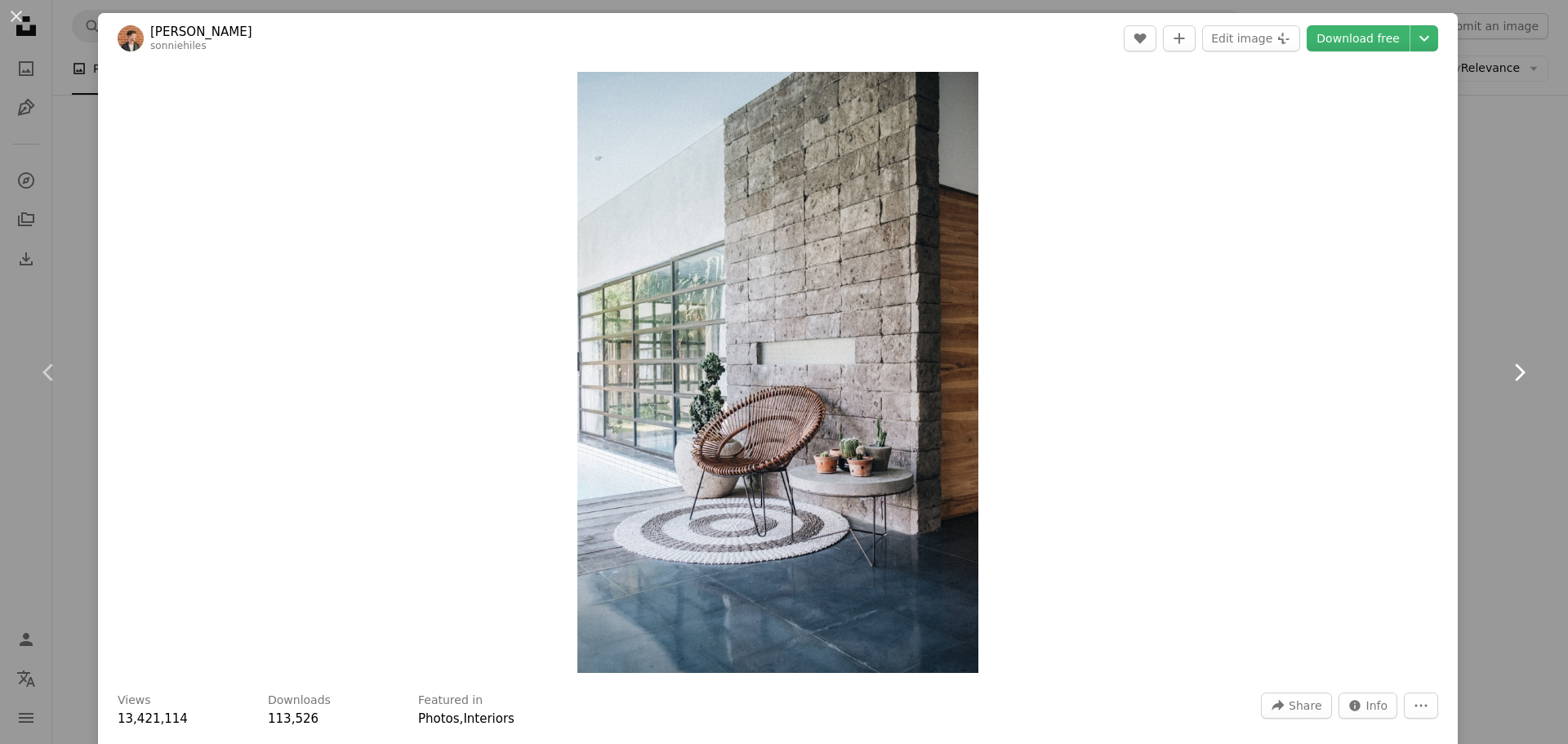
click at [1508, 384] on icon "Chevron right" at bounding box center [1519, 372] width 26 height 26
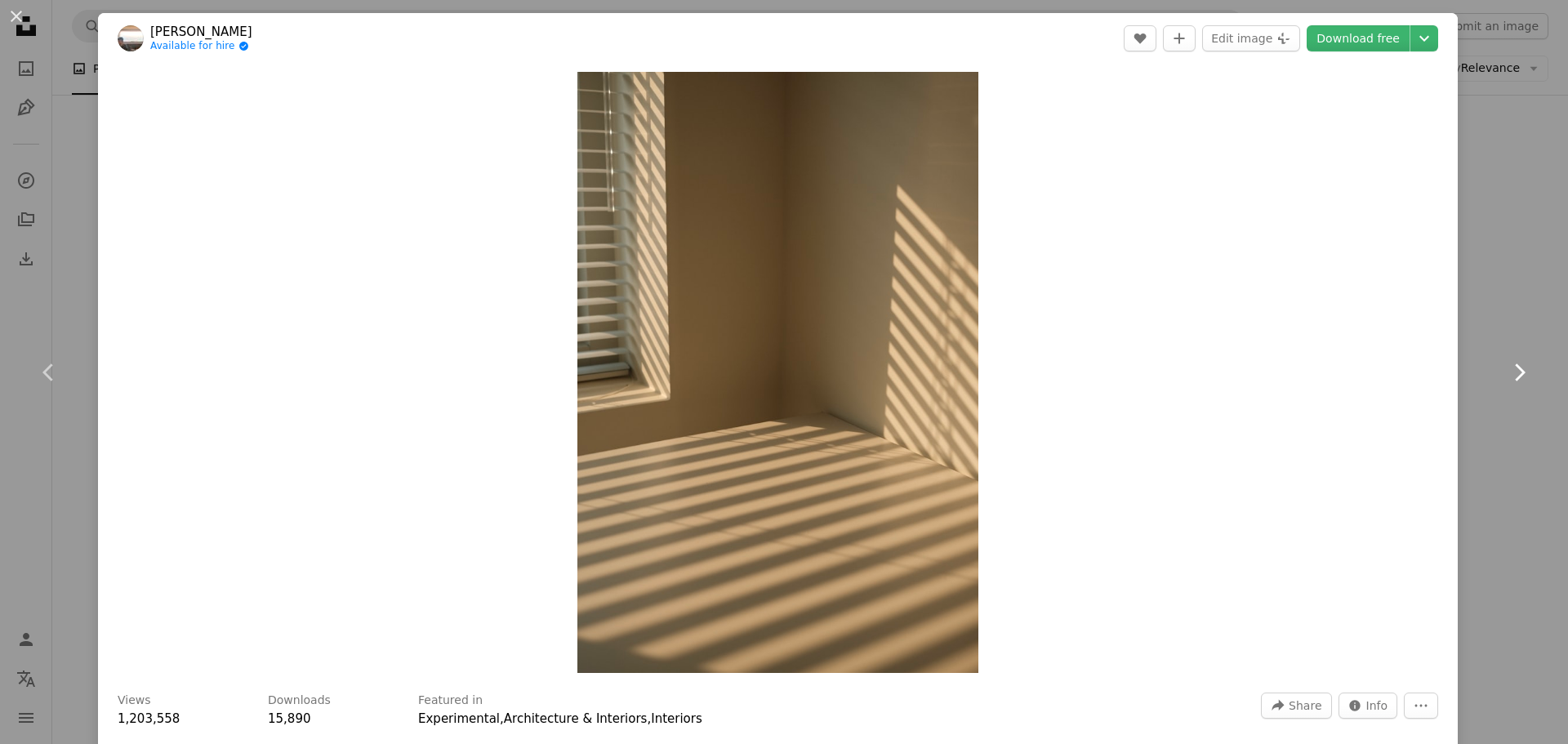
click at [1508, 384] on icon "Chevron right" at bounding box center [1519, 372] width 26 height 26
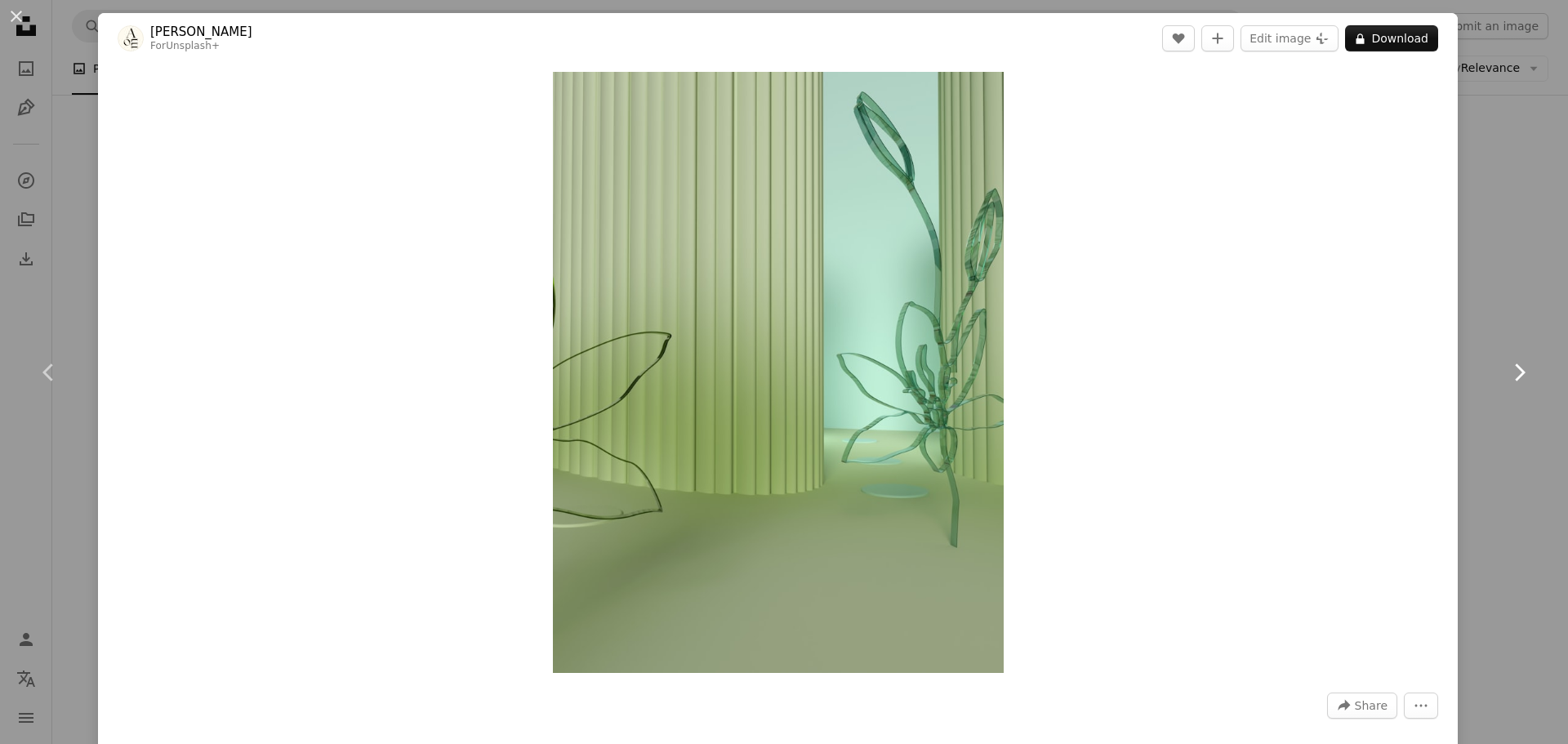
click at [1508, 384] on icon "Chevron right" at bounding box center [1519, 372] width 26 height 26
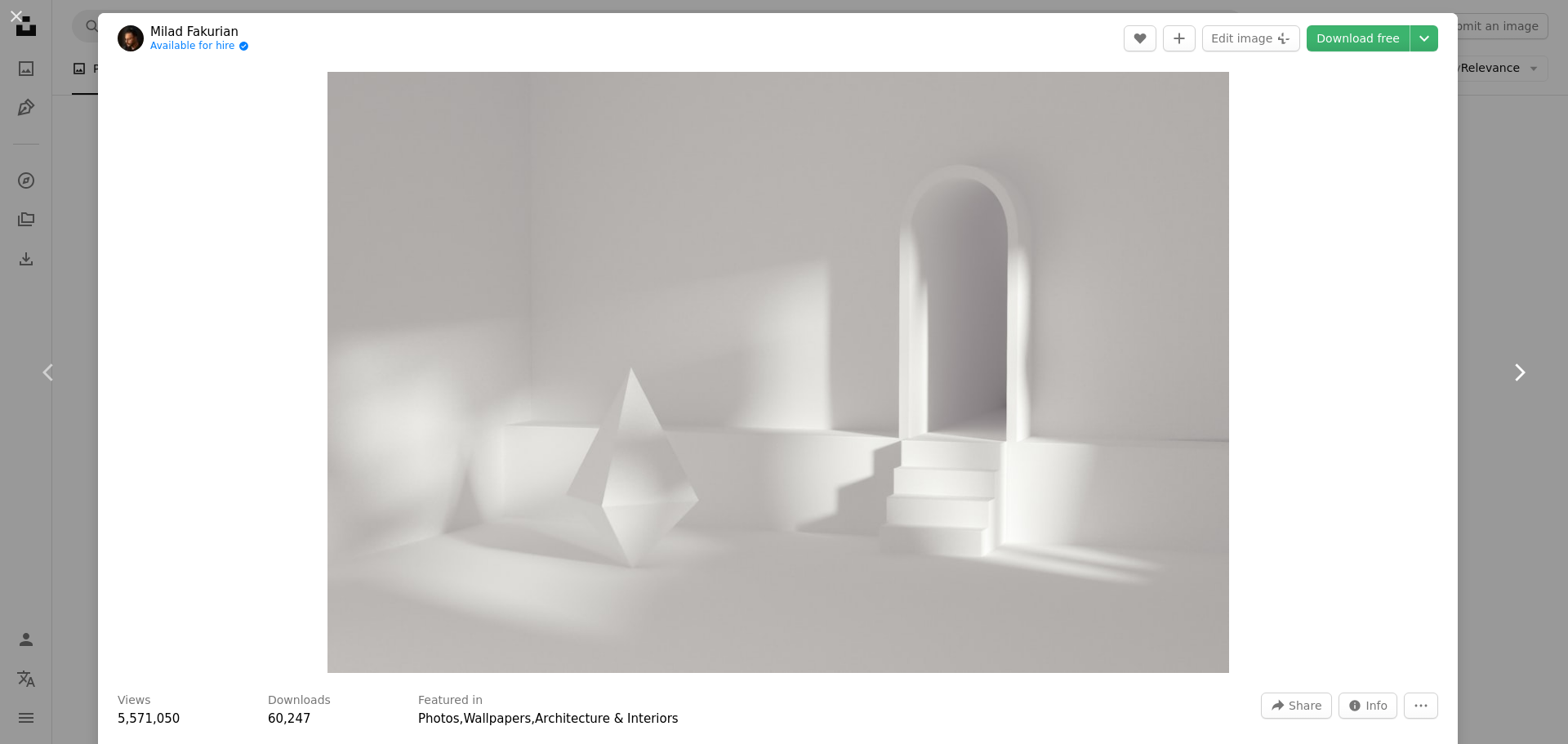
click at [1508, 384] on icon "Chevron right" at bounding box center [1519, 372] width 26 height 26
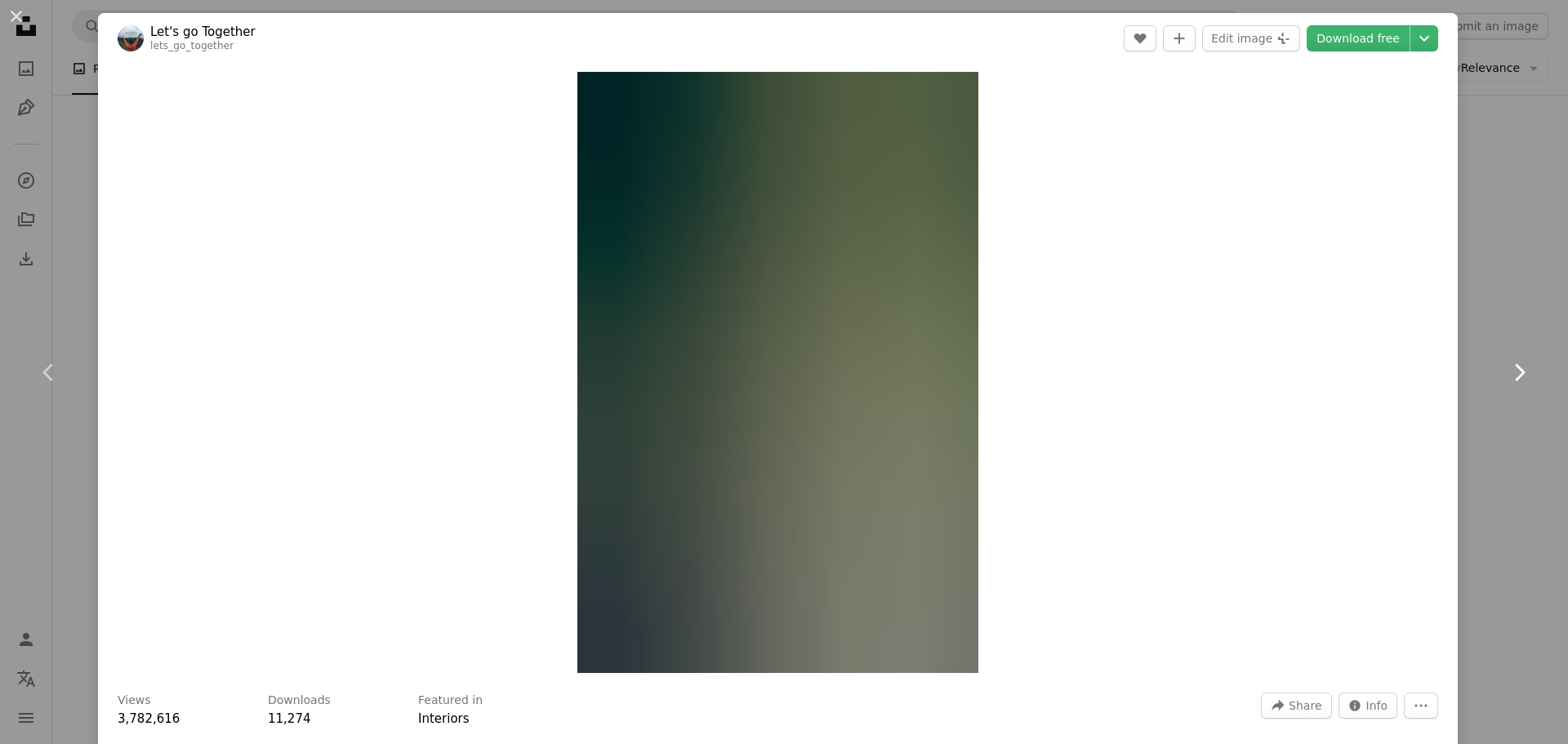
click at [1508, 384] on icon "Chevron right" at bounding box center [1519, 372] width 26 height 26
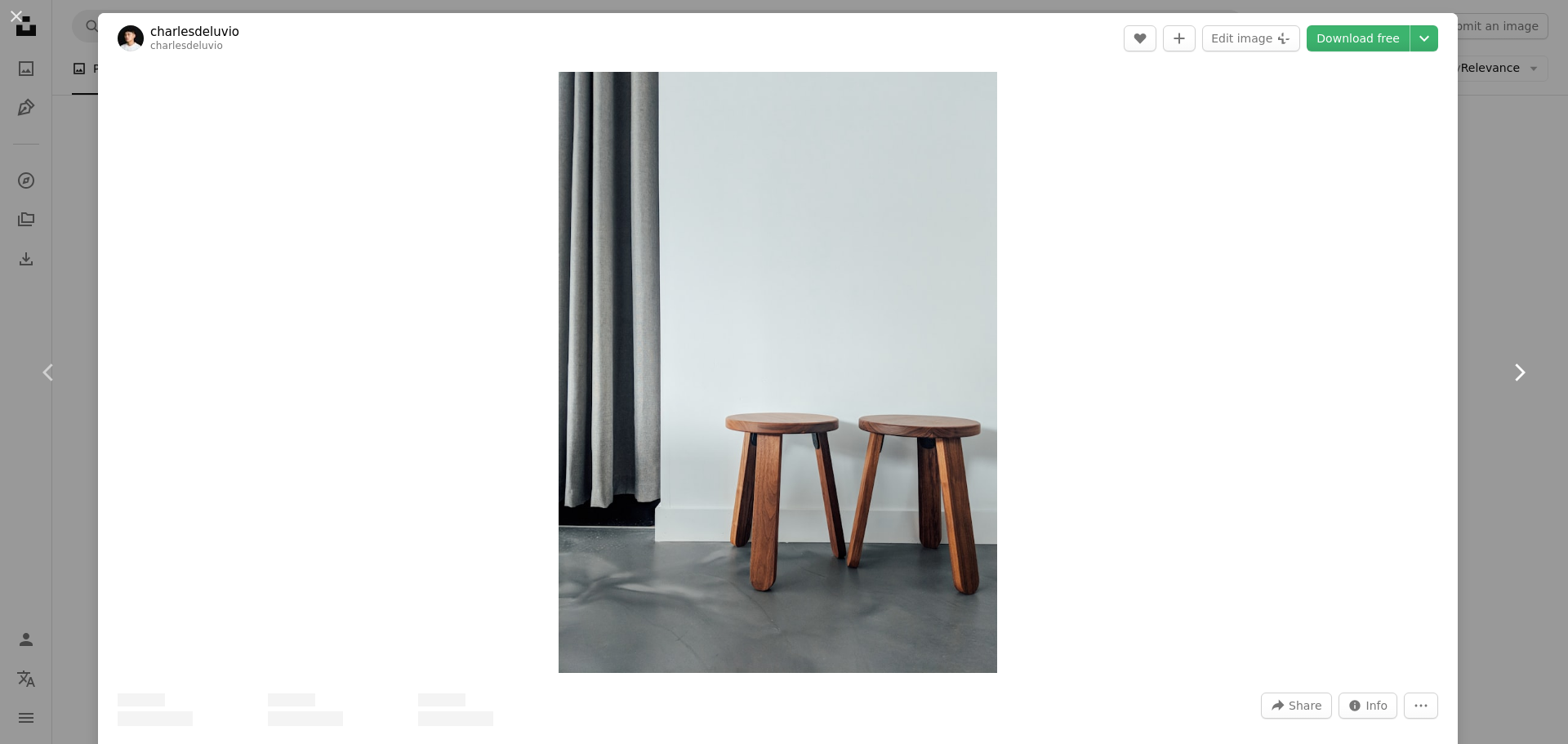
click at [1508, 384] on icon "Chevron right" at bounding box center [1519, 372] width 26 height 26
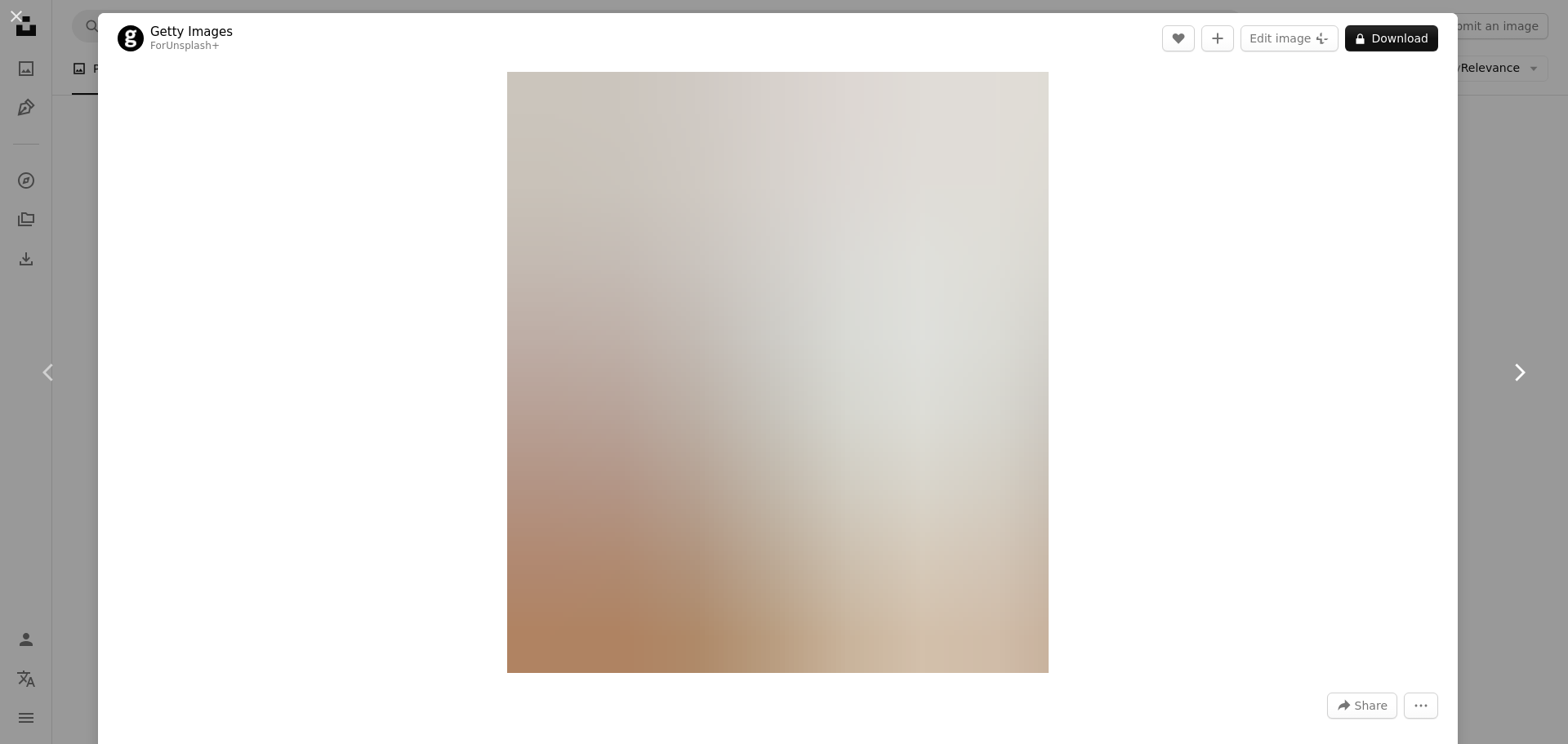
click at [1508, 384] on icon "Chevron right" at bounding box center [1519, 372] width 26 height 26
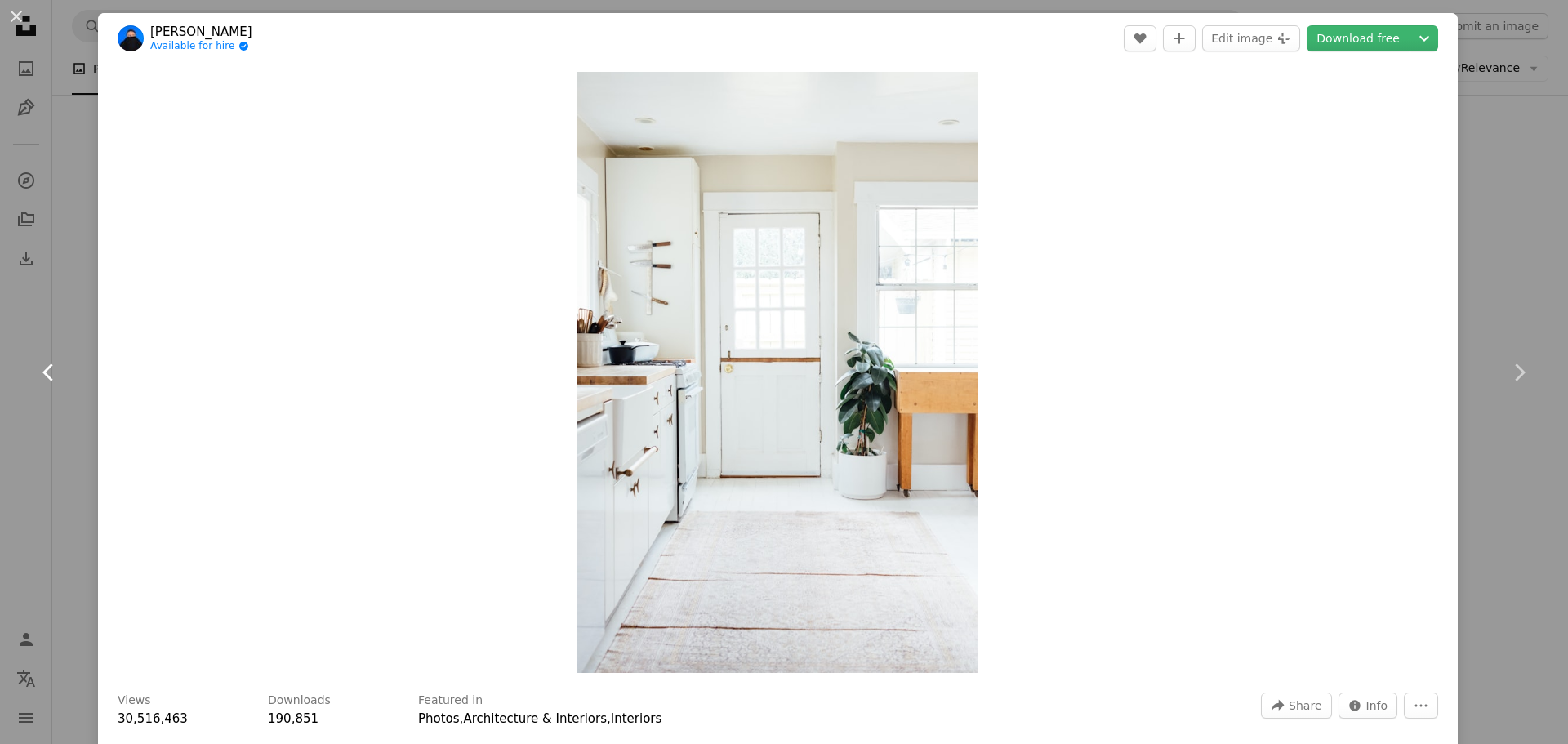
click at [48, 369] on icon at bounding box center [47, 372] width 10 height 18
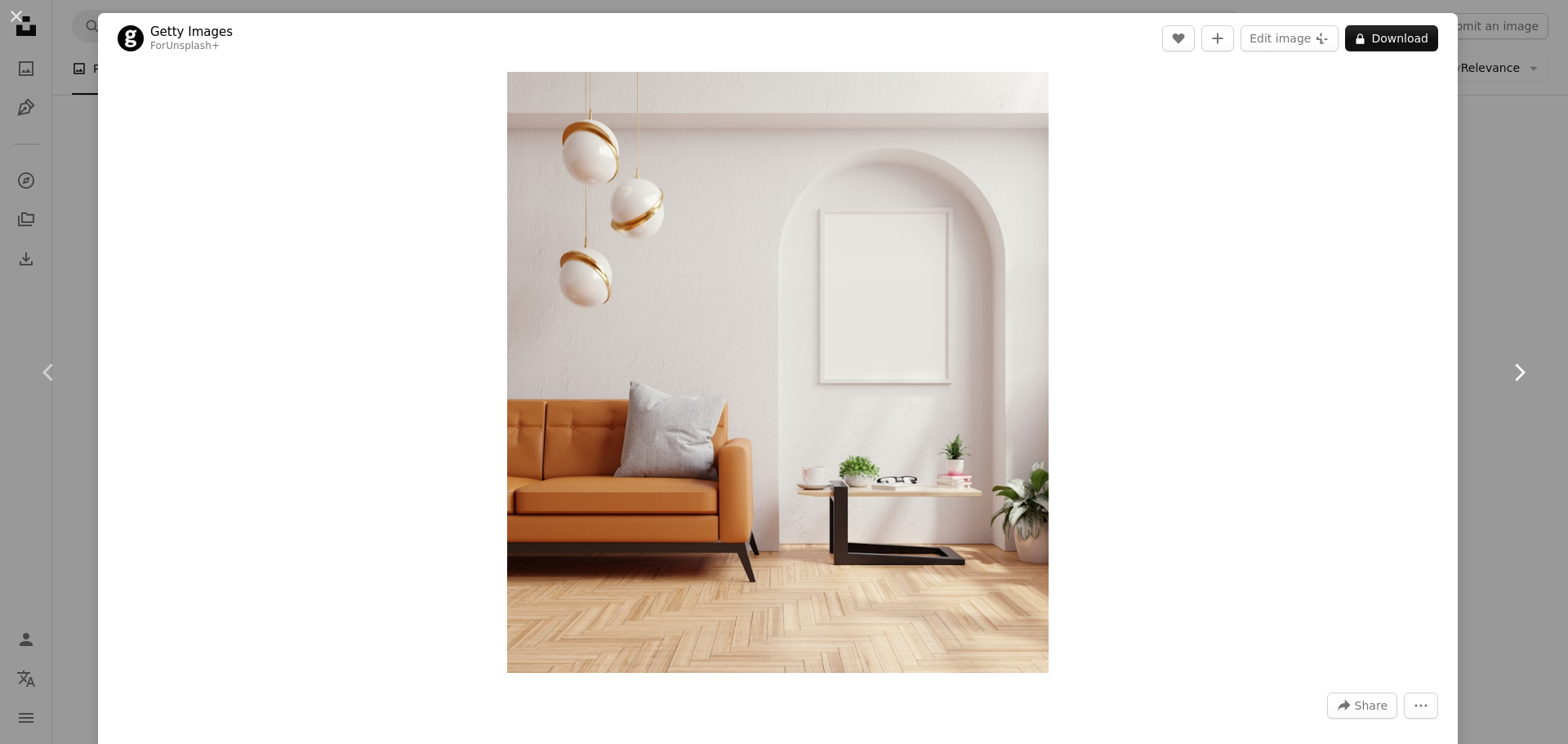
click at [1511, 374] on icon "Chevron right" at bounding box center [1519, 372] width 26 height 26
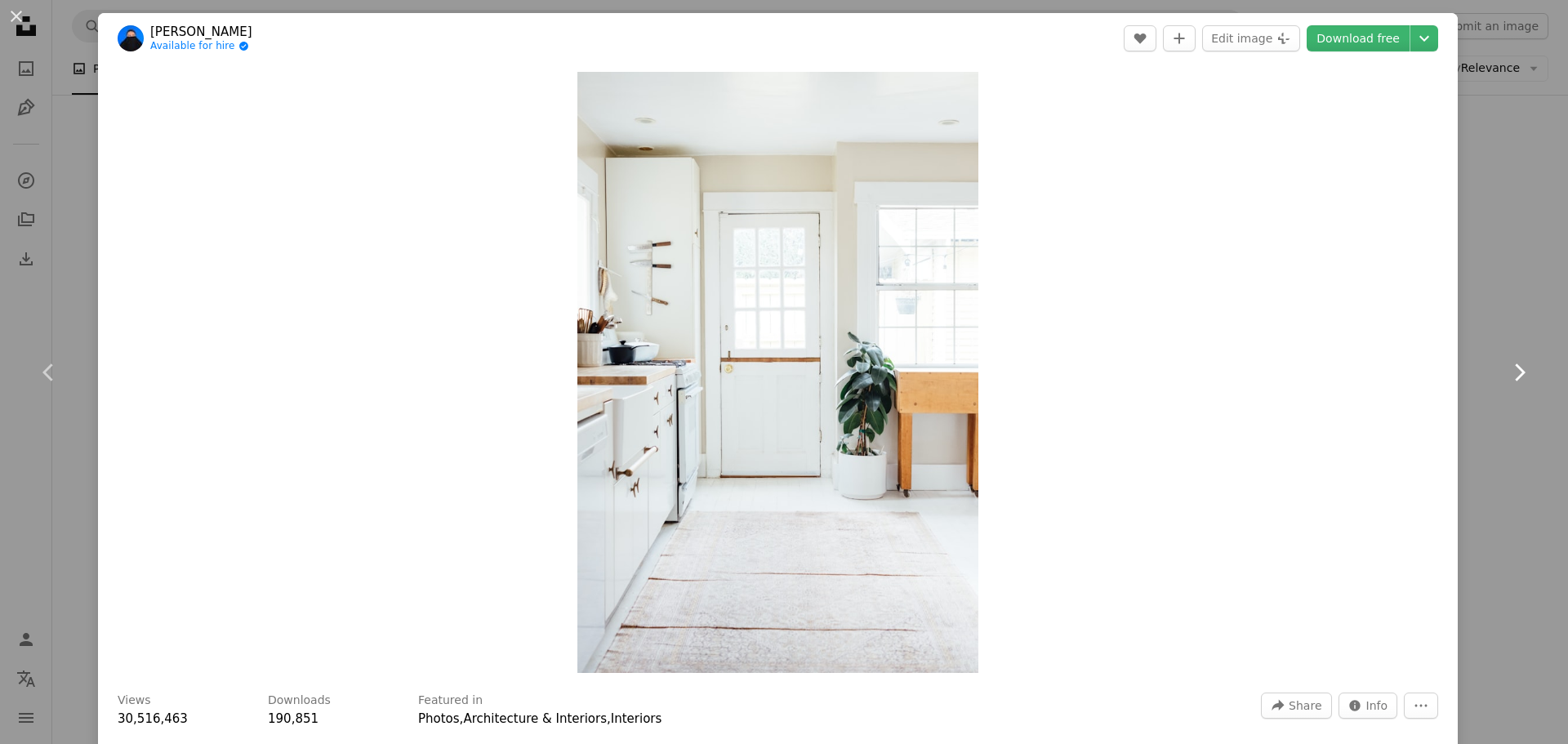
click at [1506, 375] on icon "Chevron right" at bounding box center [1519, 372] width 26 height 26
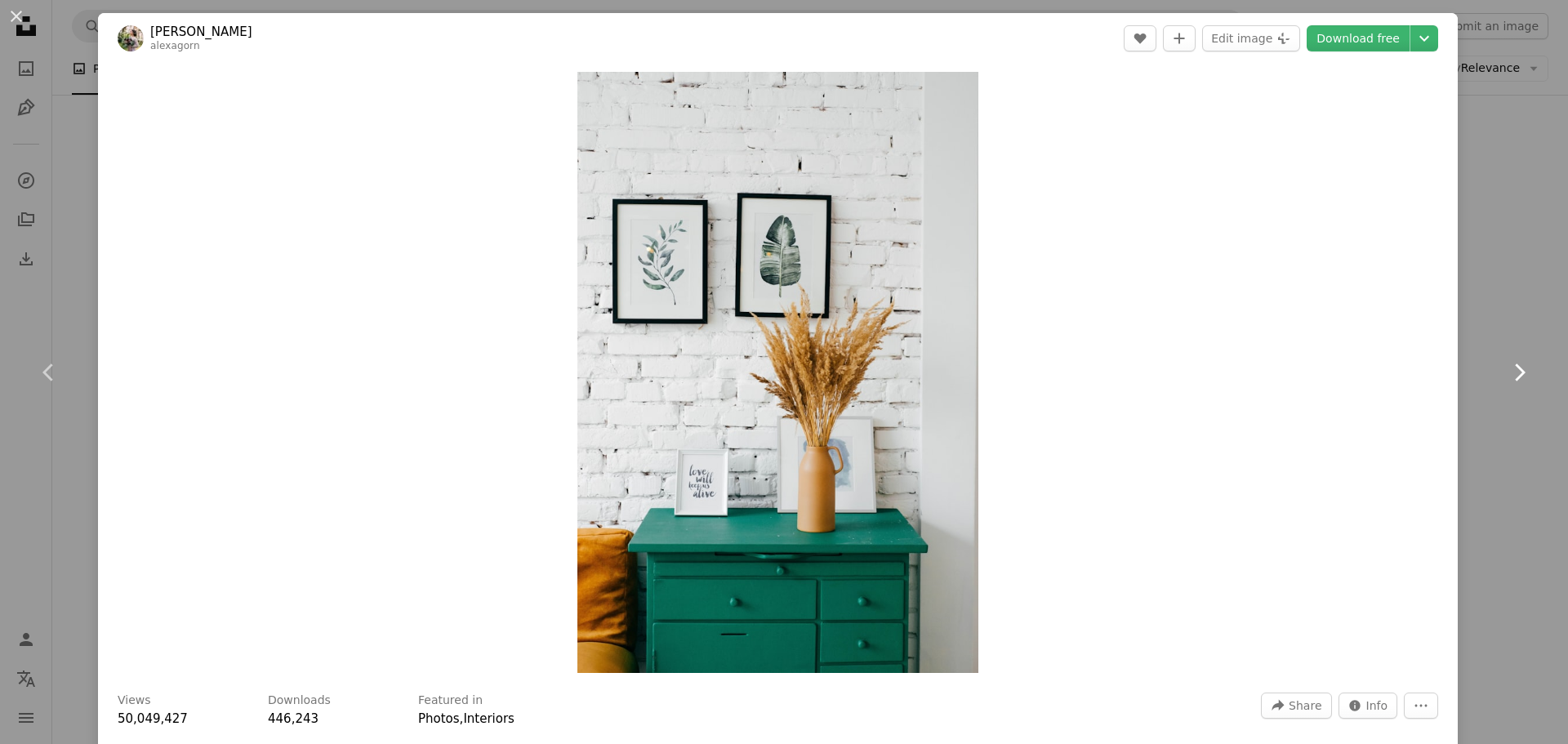
click at [1506, 371] on icon "Chevron right" at bounding box center [1519, 372] width 26 height 26
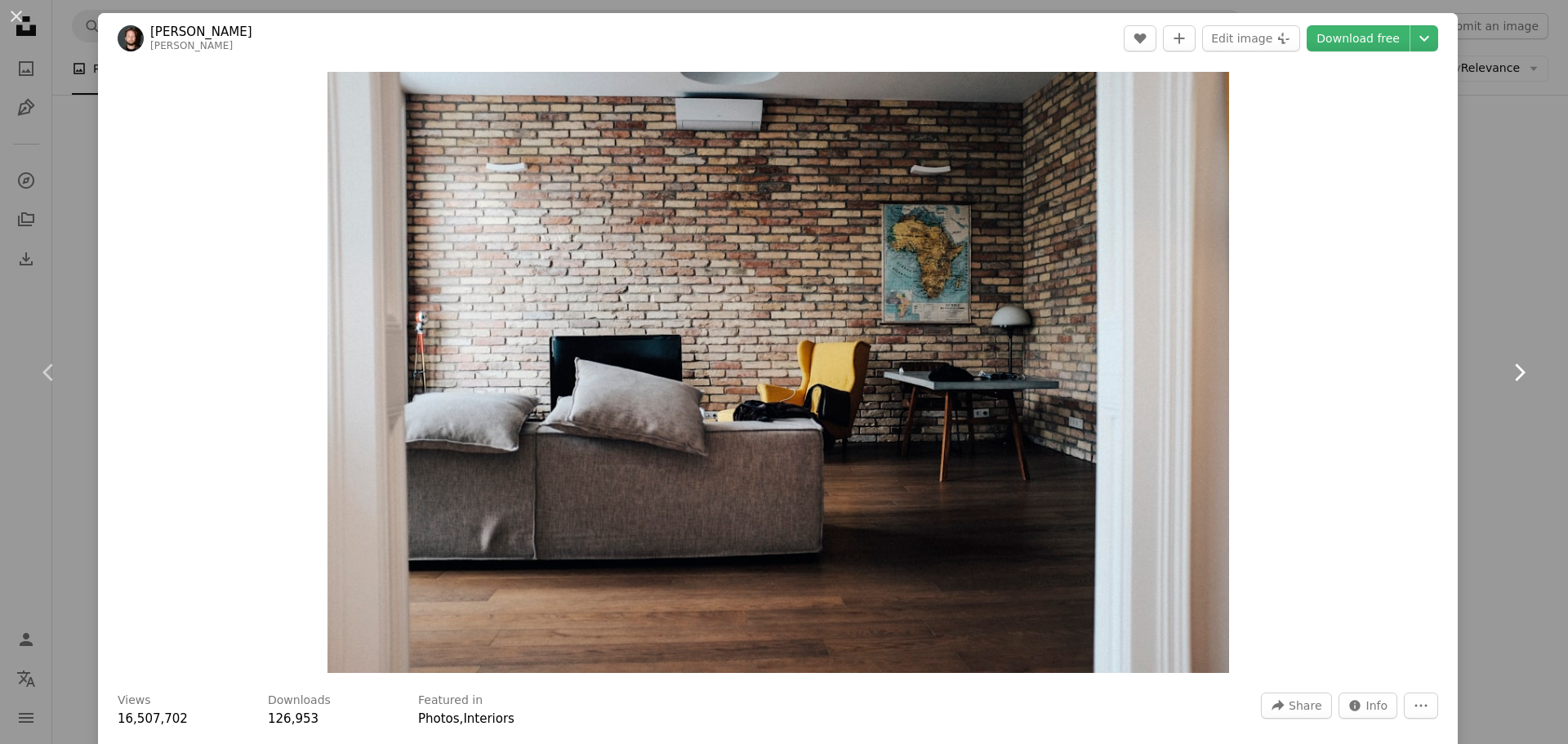
click at [1506, 371] on icon "Chevron right" at bounding box center [1519, 372] width 26 height 26
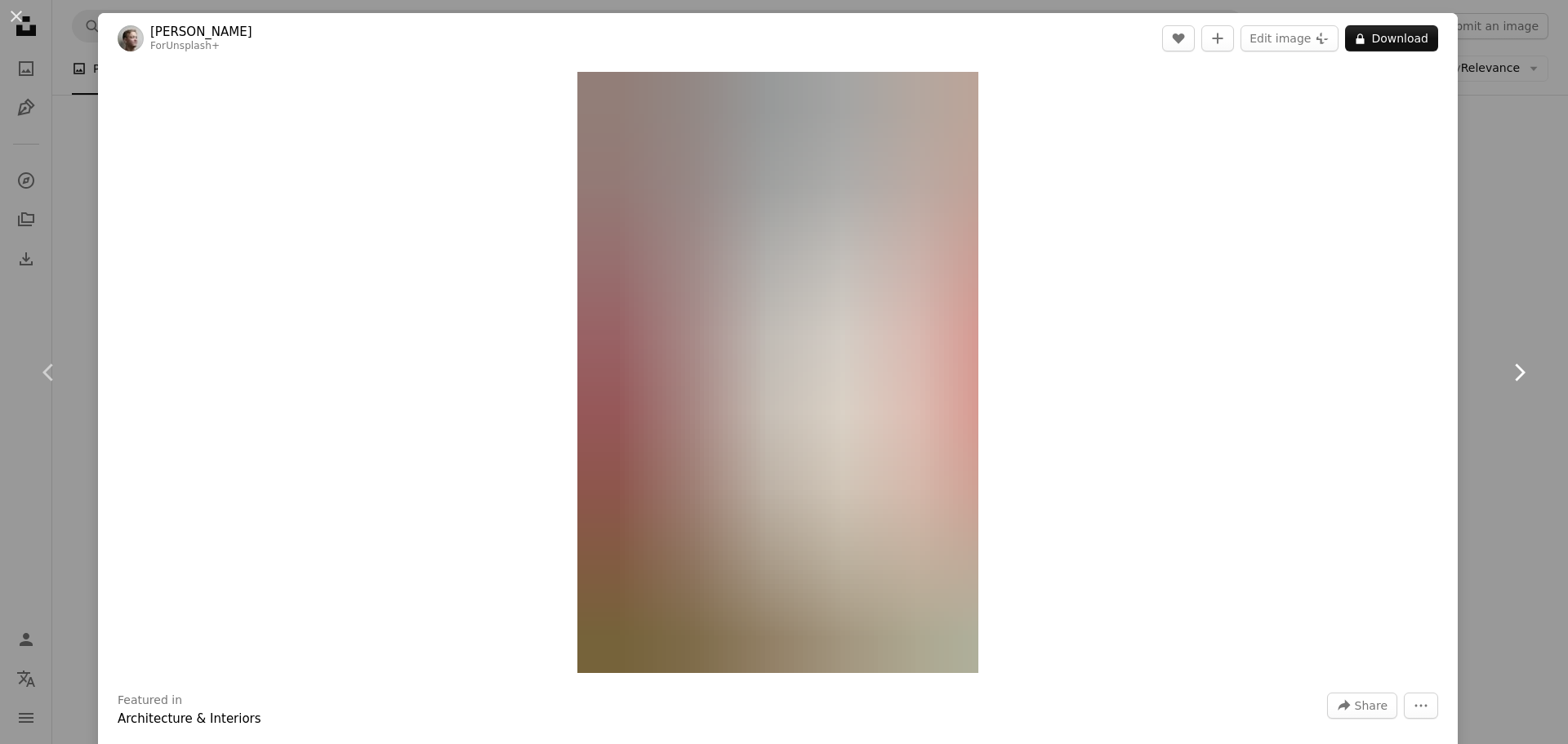
click at [1506, 371] on icon "Chevron right" at bounding box center [1519, 372] width 26 height 26
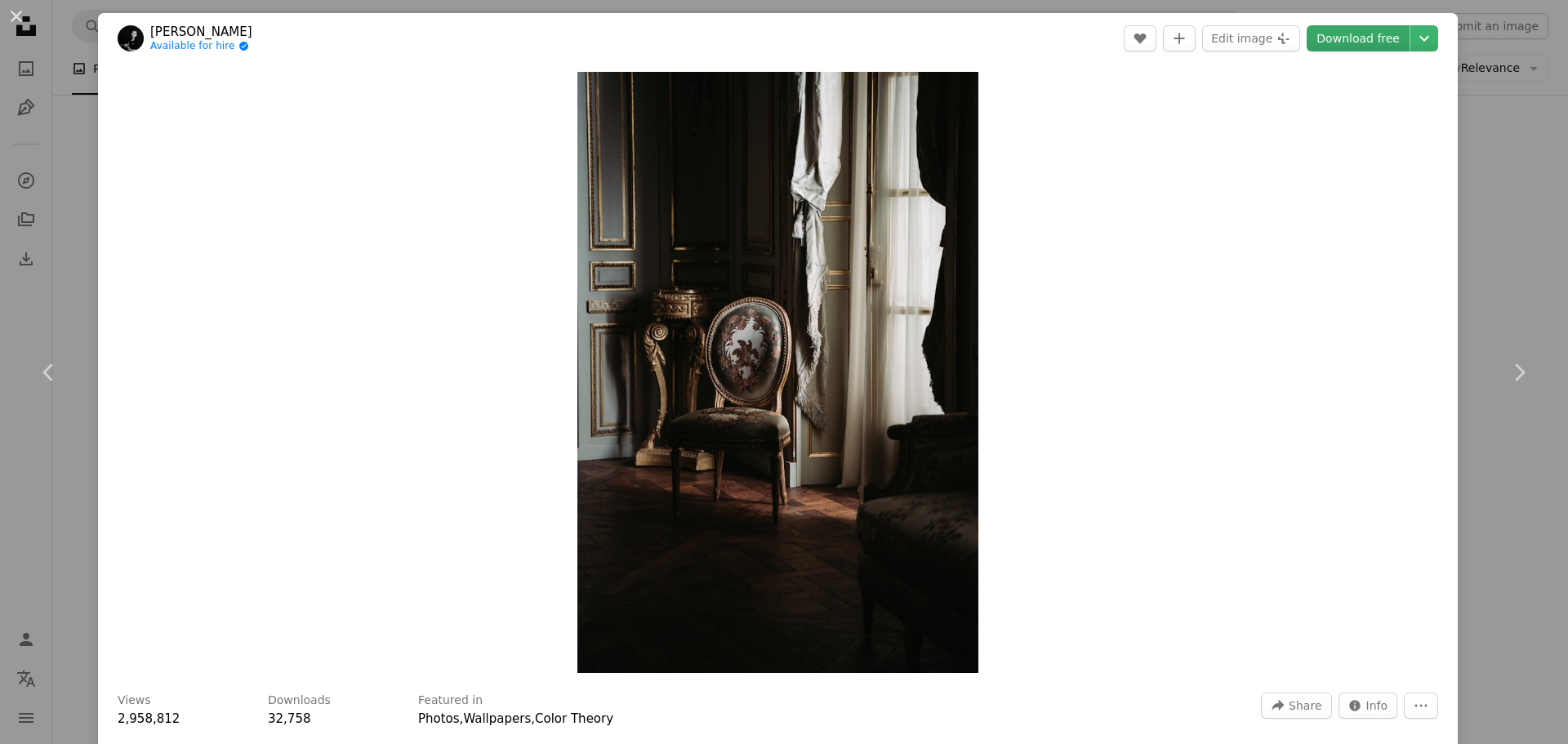
click at [1341, 44] on link "Download free" at bounding box center [1358, 38] width 103 height 26
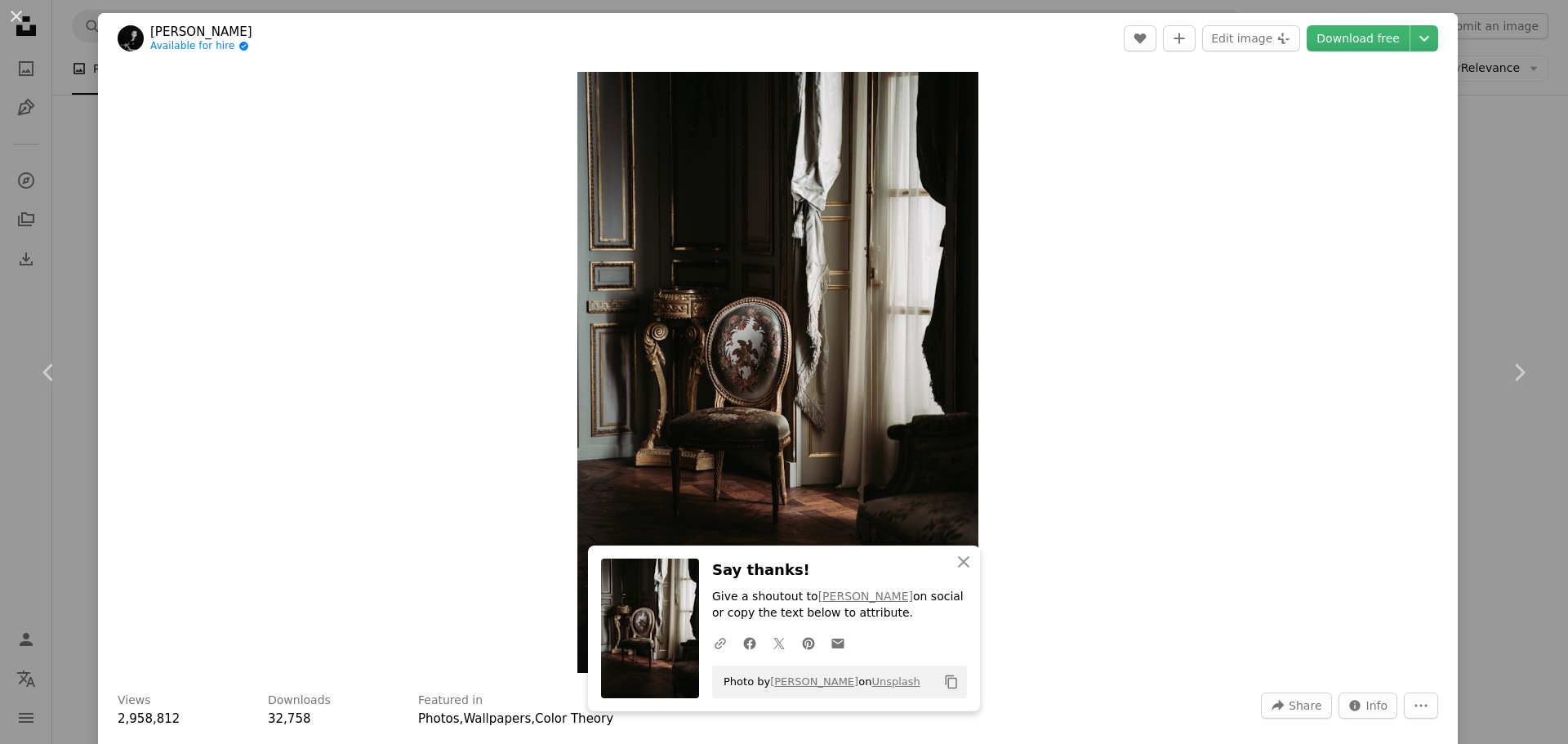
click at [1064, 380] on div "Zoom in" at bounding box center [778, 372] width 1359 height 617
click at [1506, 367] on icon "Chevron right" at bounding box center [1519, 372] width 26 height 26
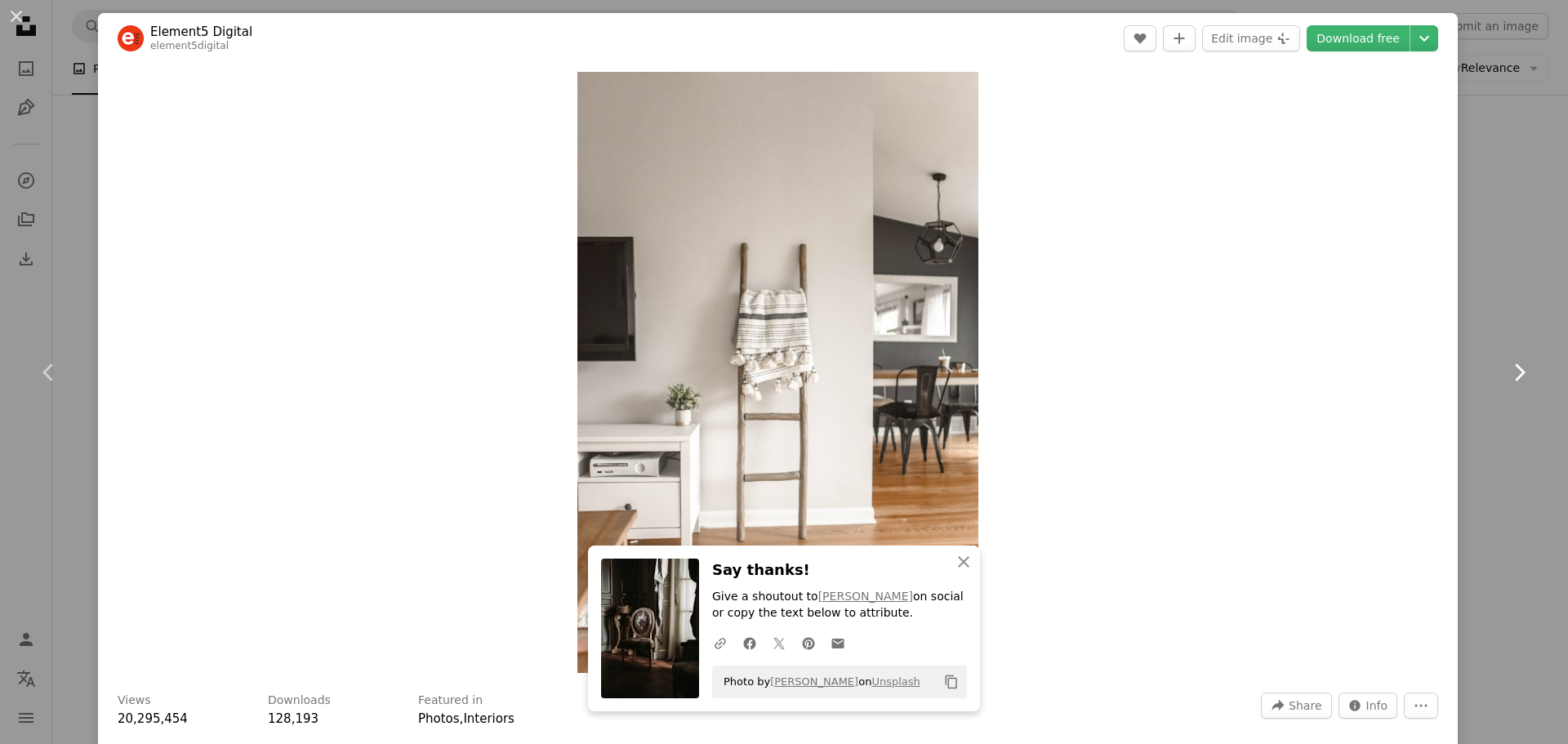
click at [1506, 367] on icon "Chevron right" at bounding box center [1519, 372] width 26 height 26
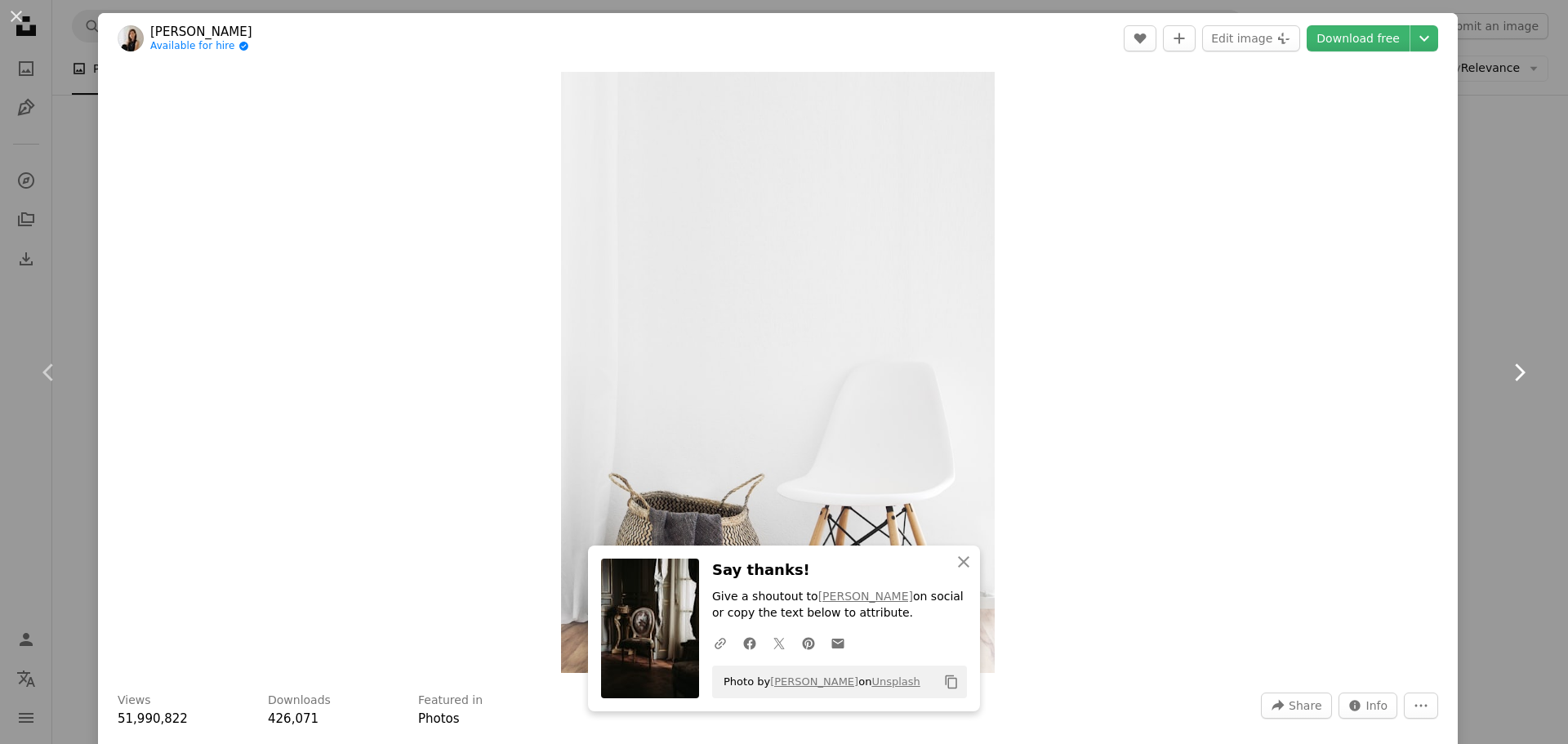
click at [1506, 367] on icon "Chevron right" at bounding box center [1519, 372] width 26 height 26
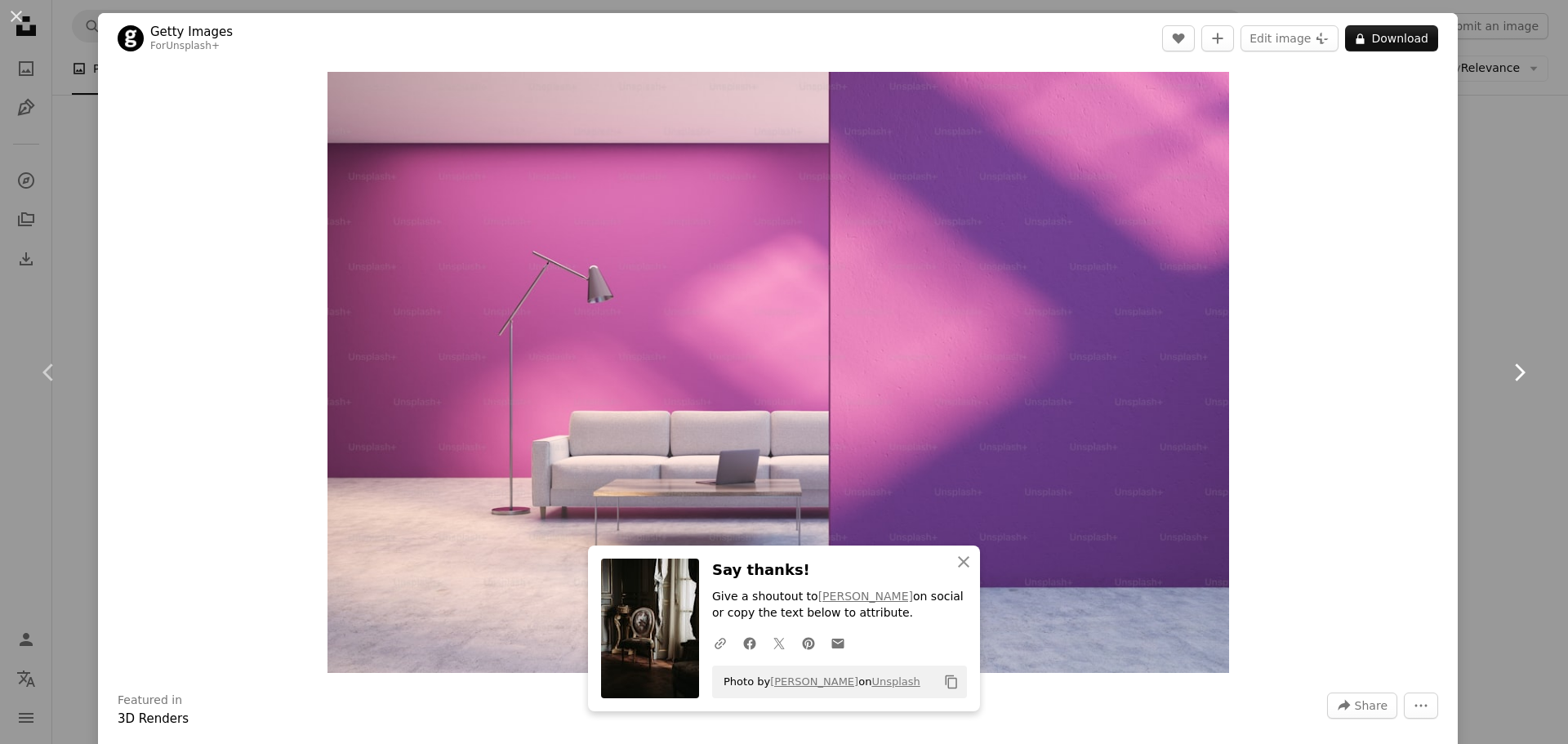
click at [1506, 367] on icon "Chevron right" at bounding box center [1519, 372] width 26 height 26
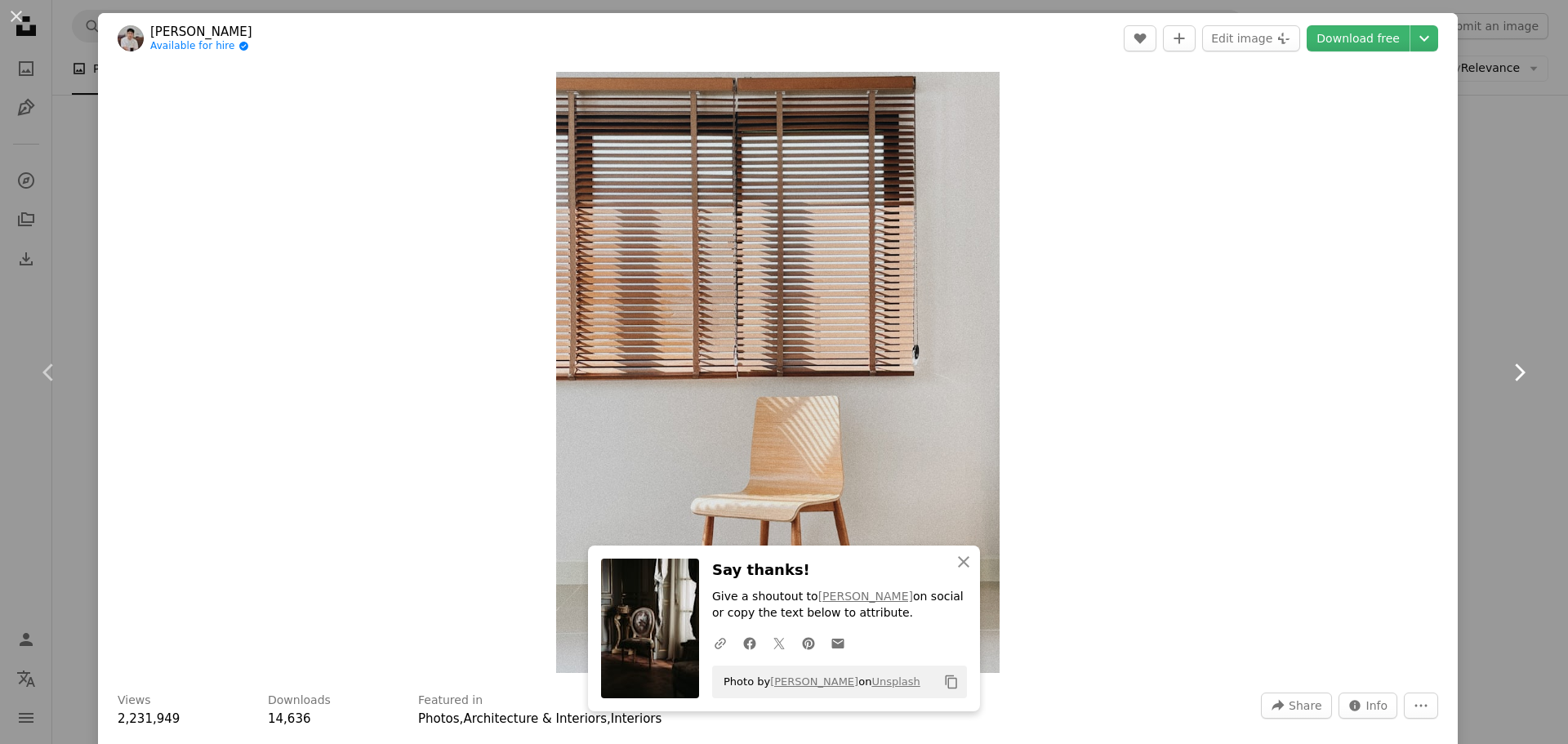
click at [1506, 367] on icon "Chevron right" at bounding box center [1519, 372] width 26 height 26
